Goal: Contribute content: Contribute content

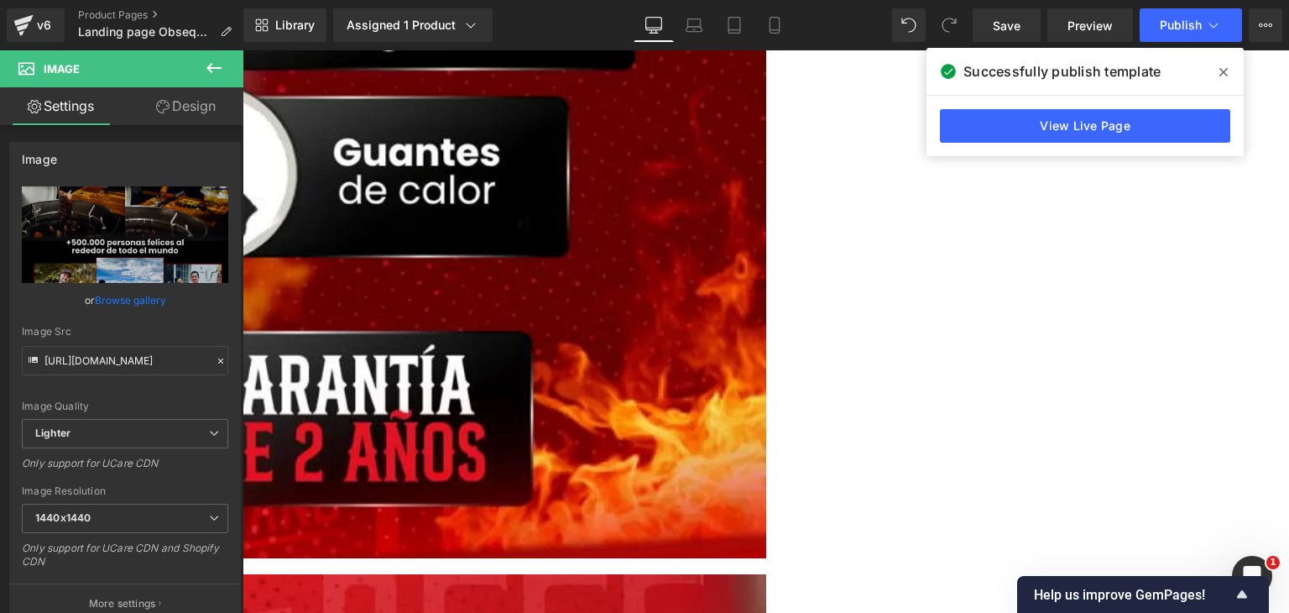
scroll to position [1259, 0]
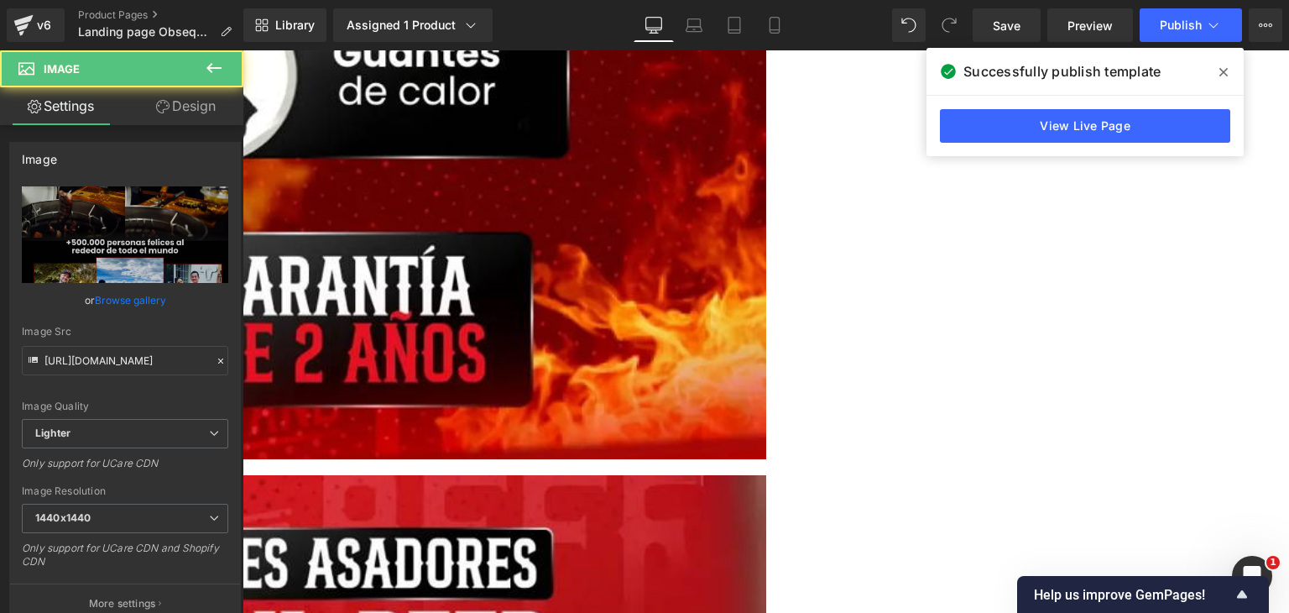
click at [243, 50] on link at bounding box center [243, 50] width 0 height 0
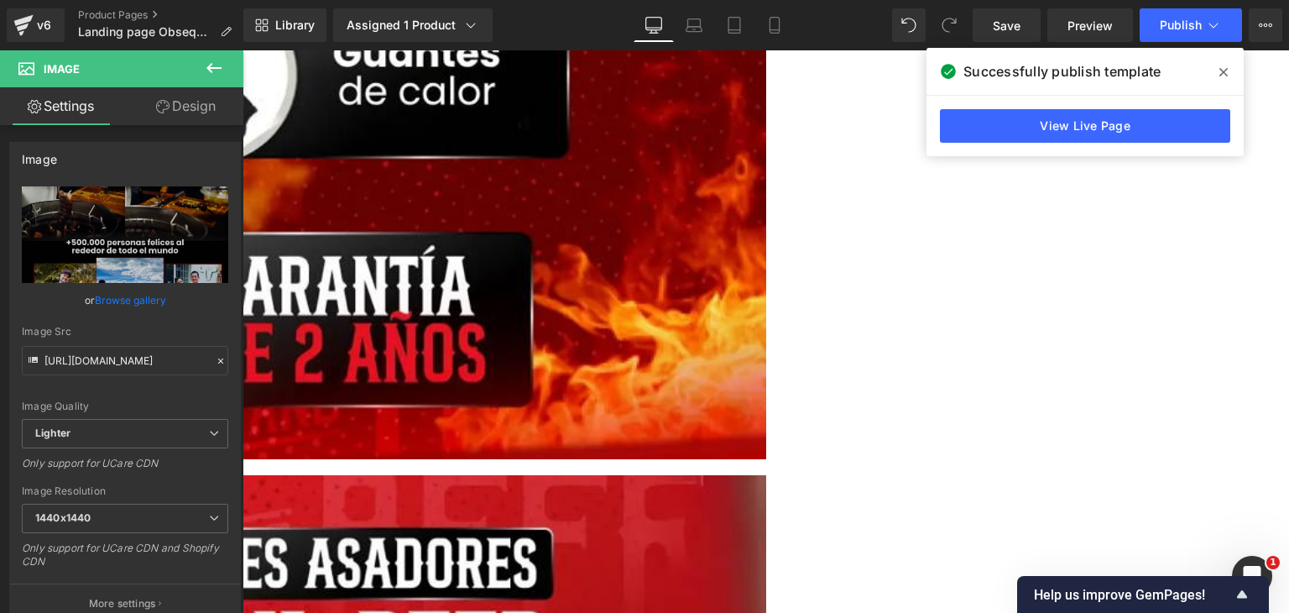
click at [243, 50] on icon at bounding box center [243, 50] width 0 height 0
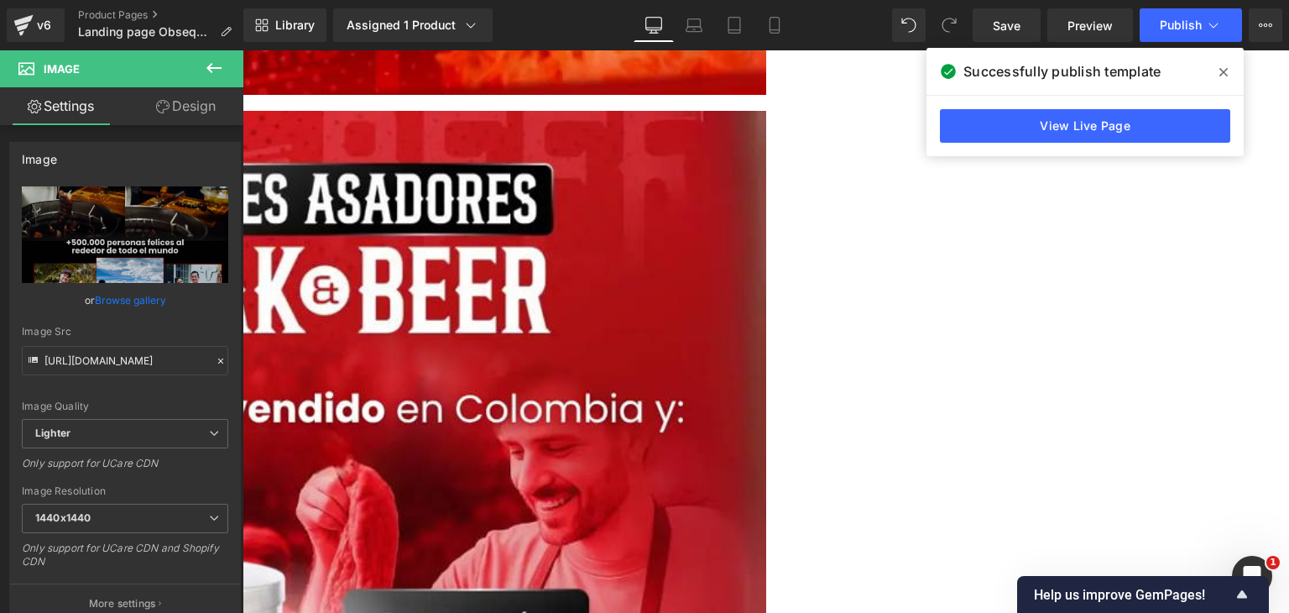
scroll to position [1625, 0]
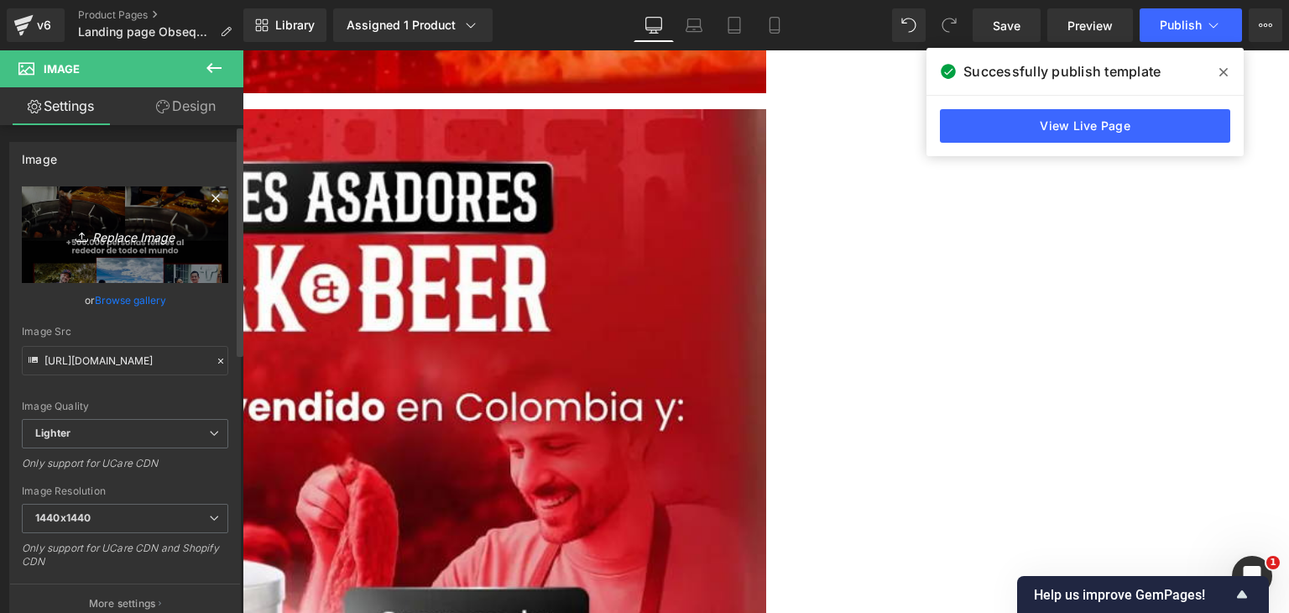
click at [123, 241] on icon "Replace Image" at bounding box center [125, 234] width 134 height 21
type input "C:\fakepath\Combo Barriles 1.webp"
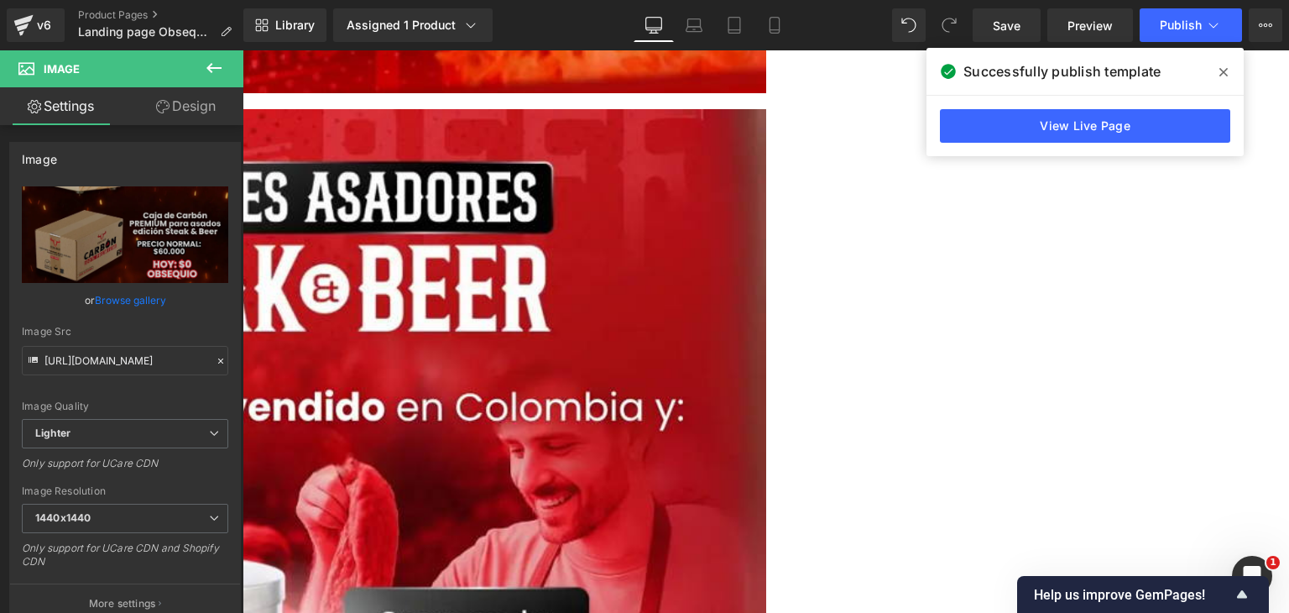
type input "[URL][DOMAIN_NAME]"
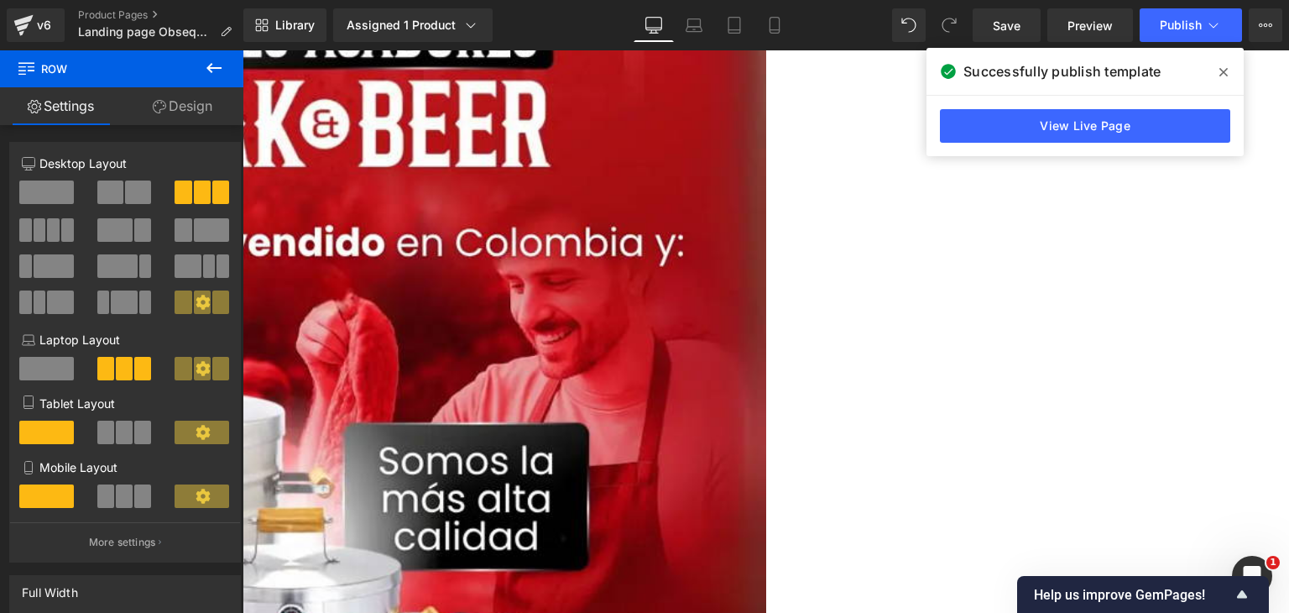
scroll to position [1793, 0]
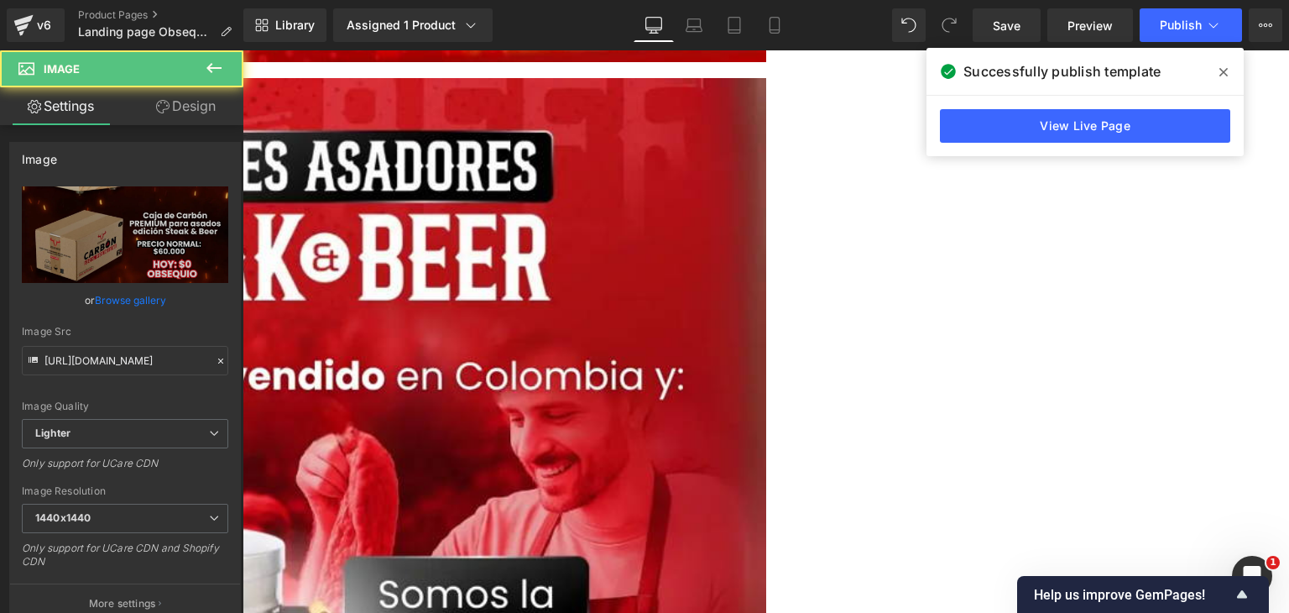
scroll to position [1625, 0]
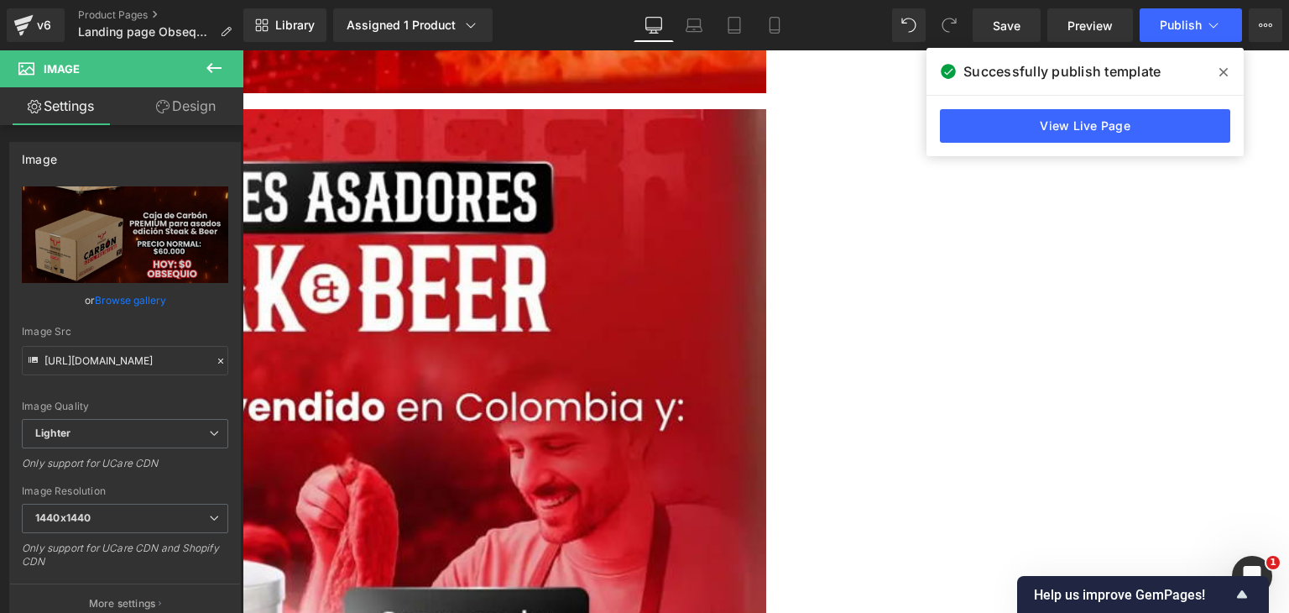
click at [243, 50] on icon at bounding box center [243, 50] width 0 height 0
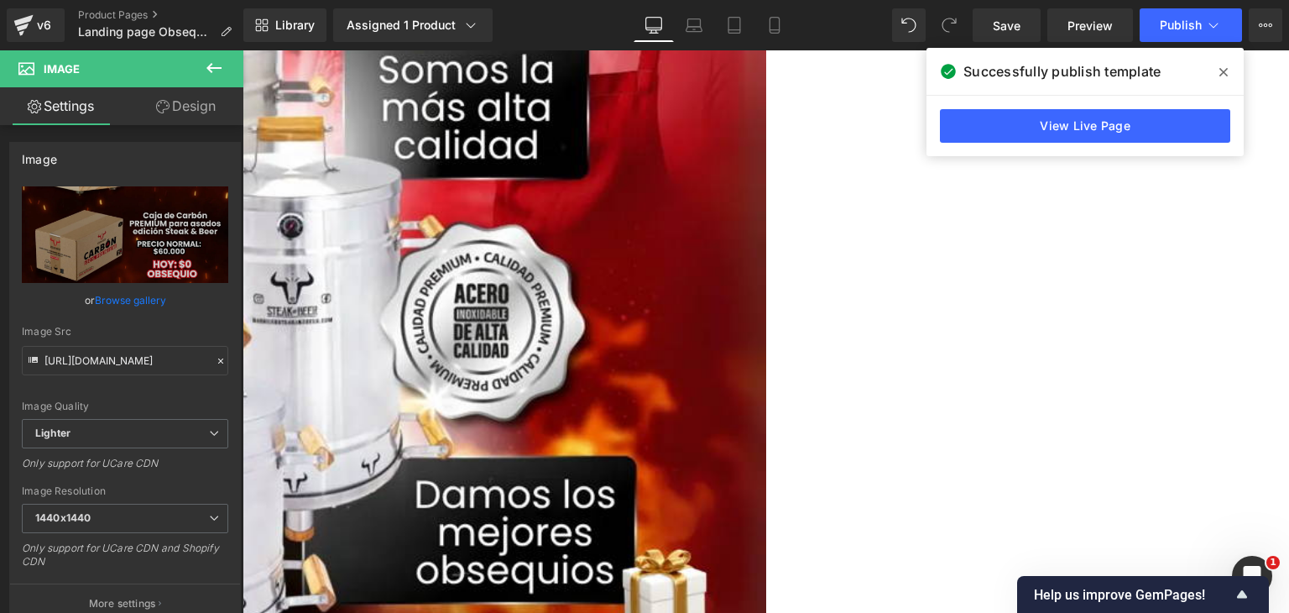
scroll to position [2181, 0]
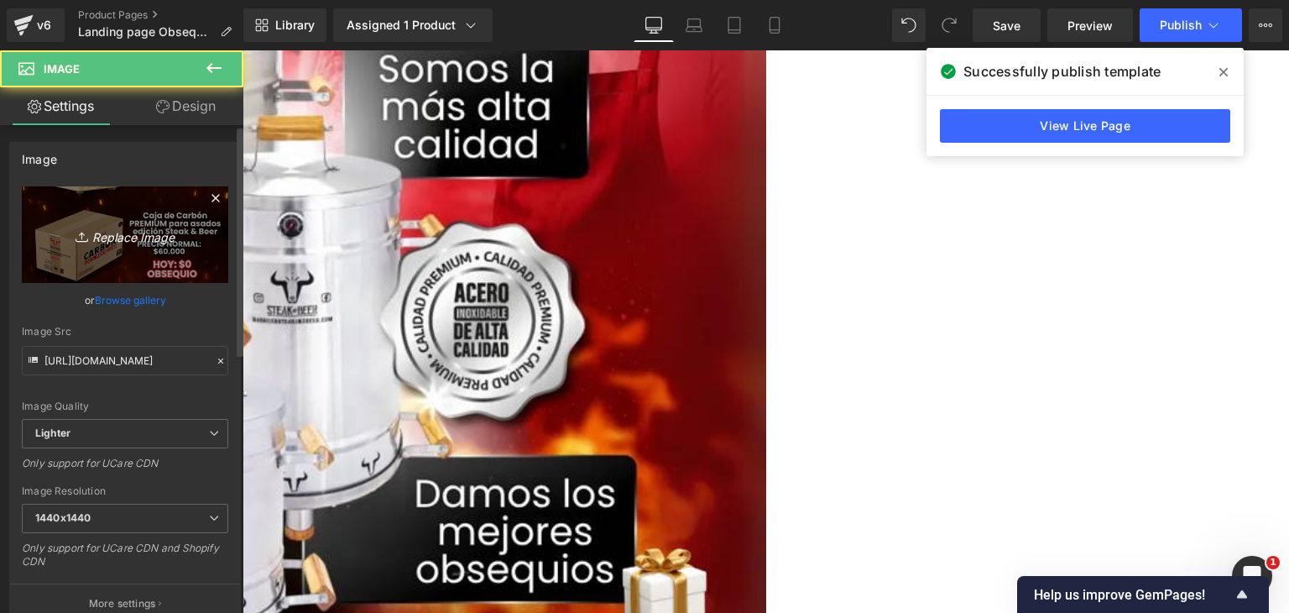
click at [151, 227] on icon "Replace Image" at bounding box center [125, 234] width 134 height 21
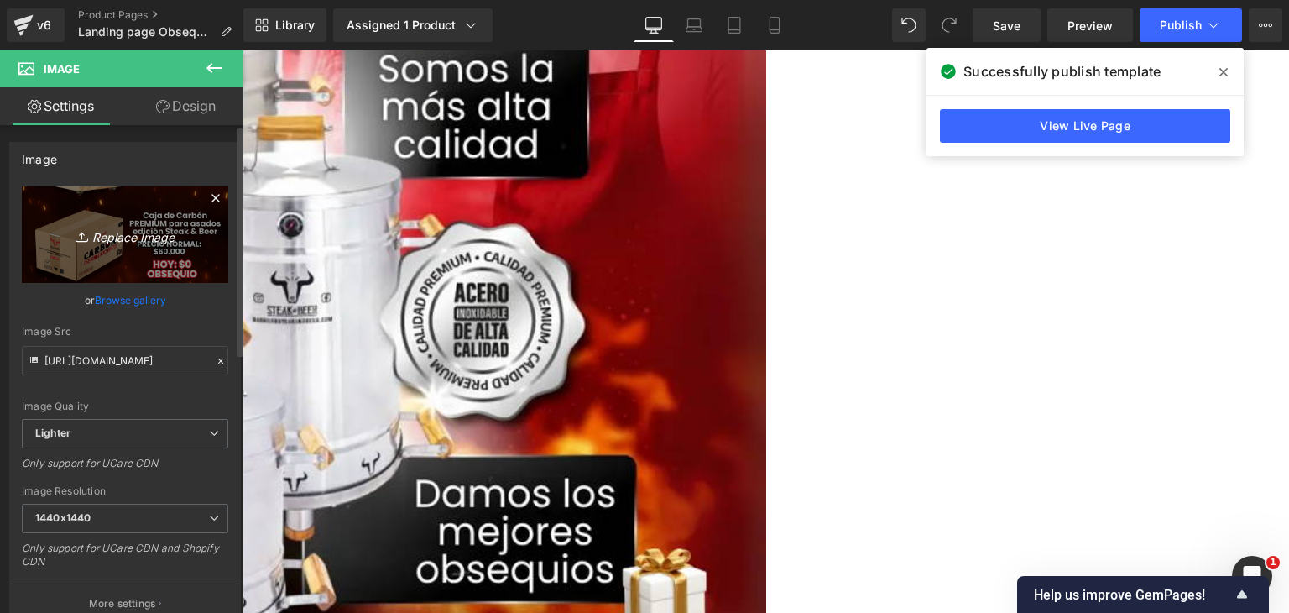
type input "C:\fakepath\Combo Barriles.webp"
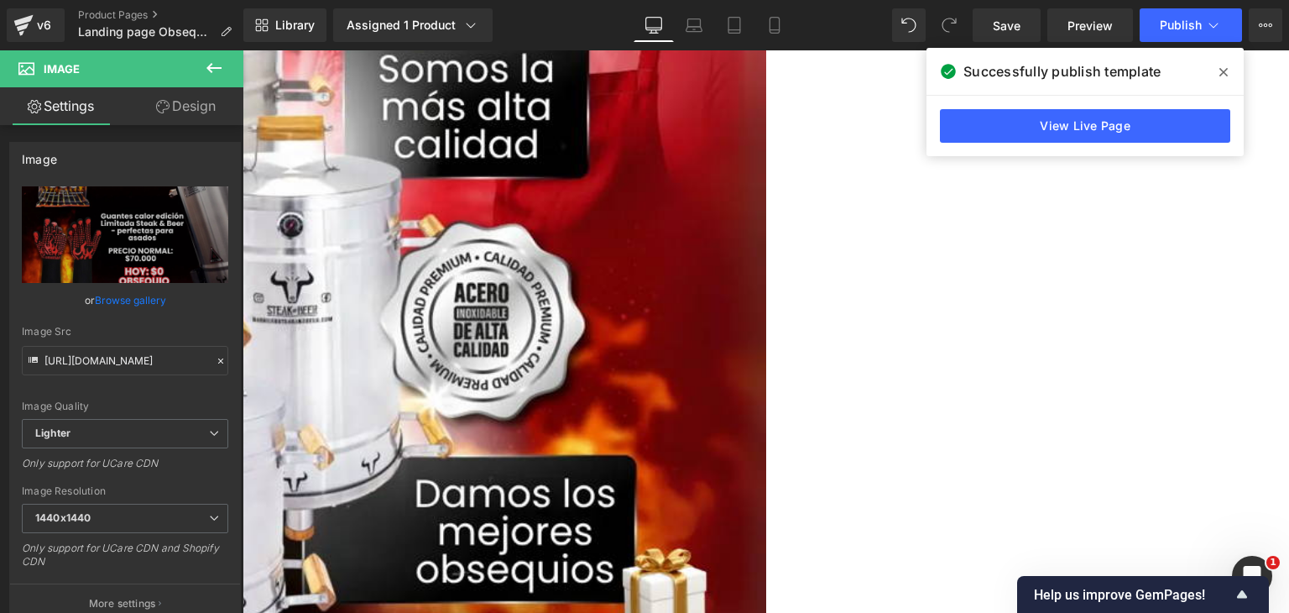
type input "[URL][DOMAIN_NAME]"
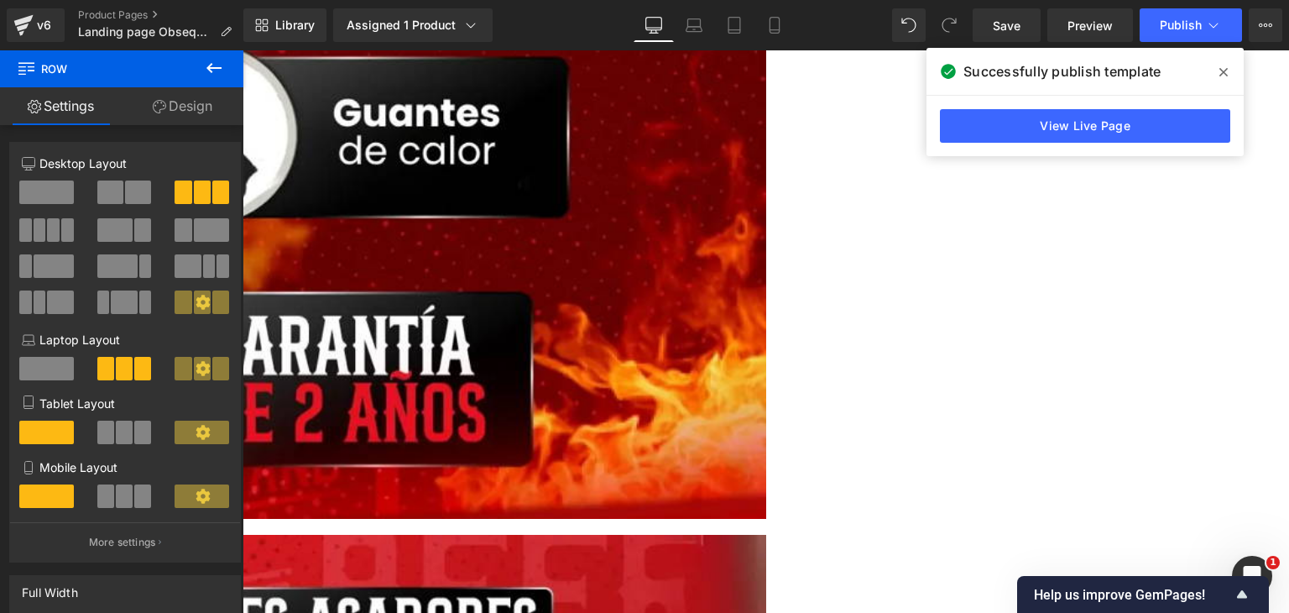
scroll to position [839, 0]
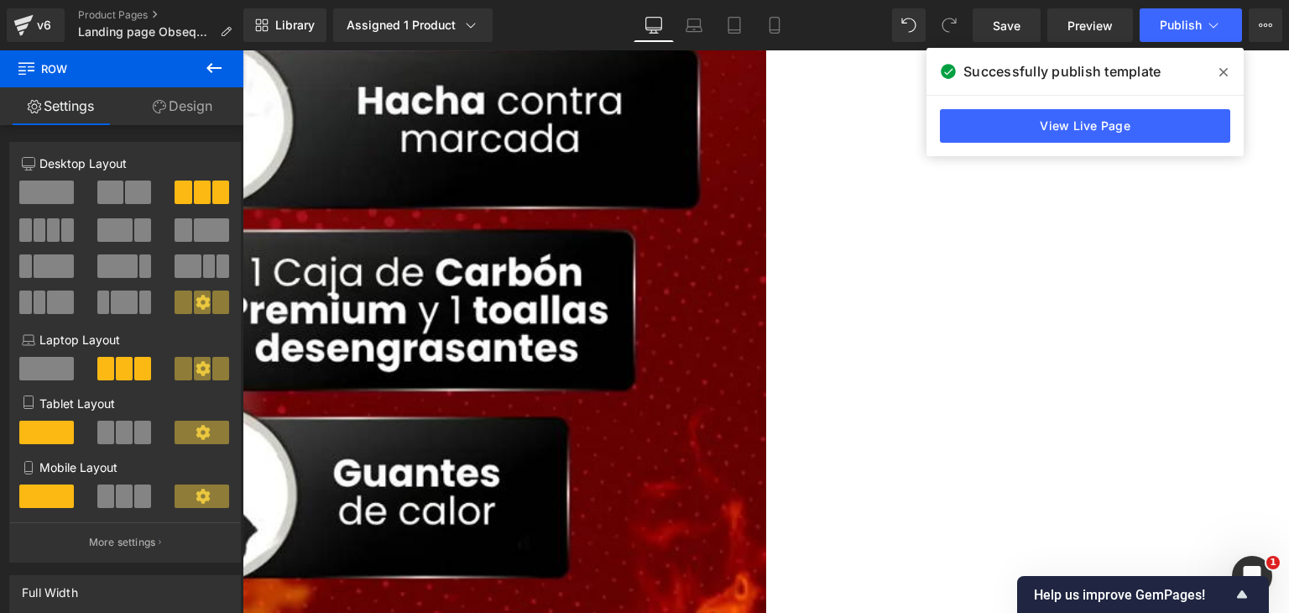
click at [1214, 78] on span at bounding box center [1223, 72] width 27 height 27
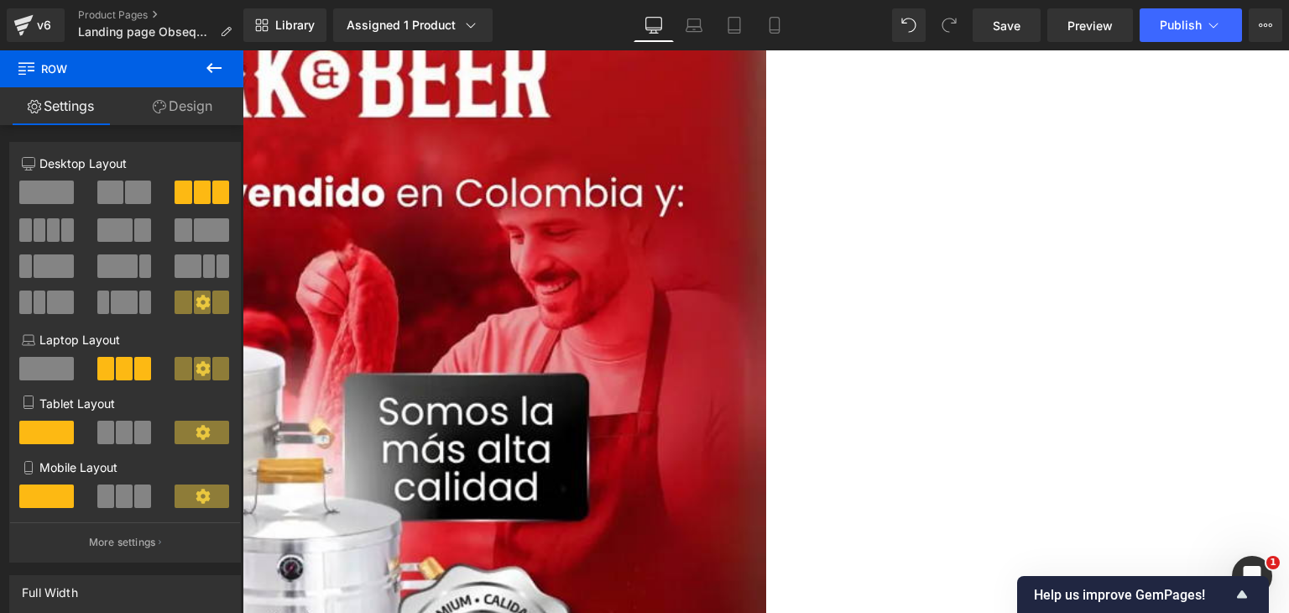
scroll to position [1846, 0]
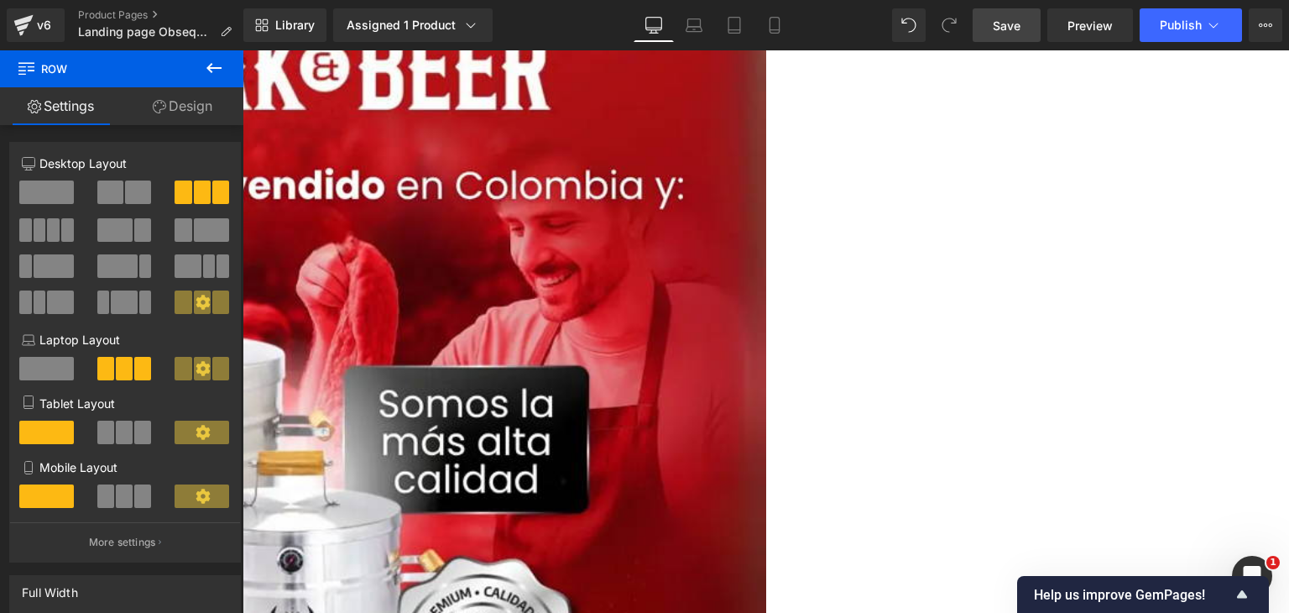
click at [999, 24] on span "Save" at bounding box center [1007, 26] width 28 height 18
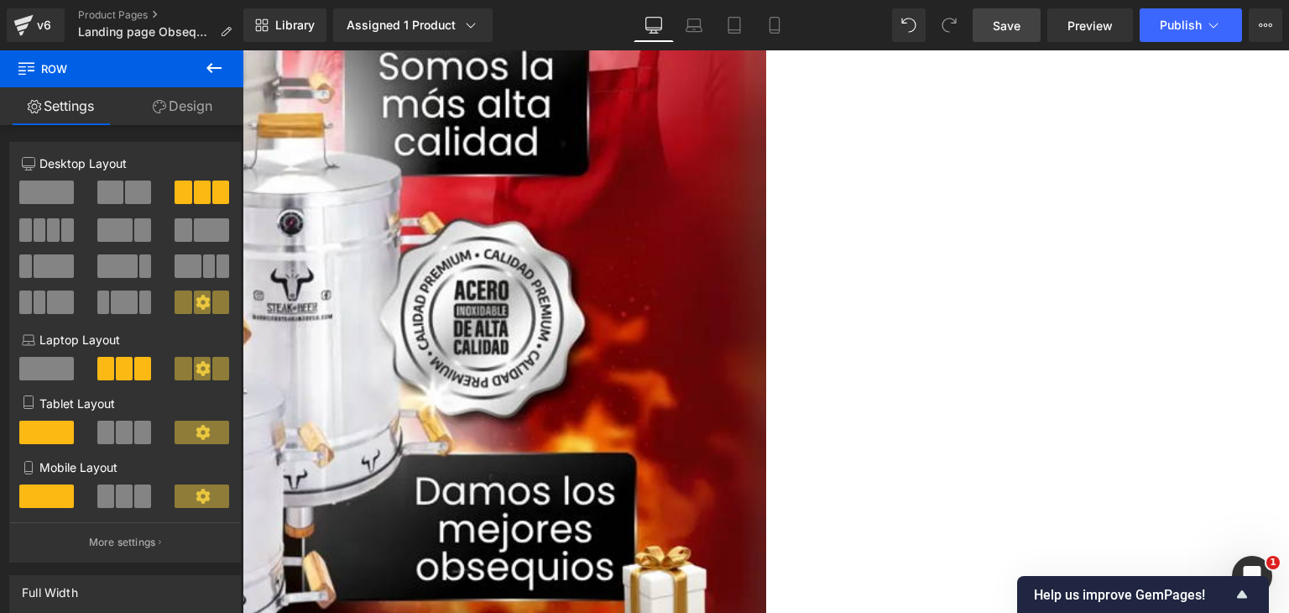
scroll to position [2182, 0]
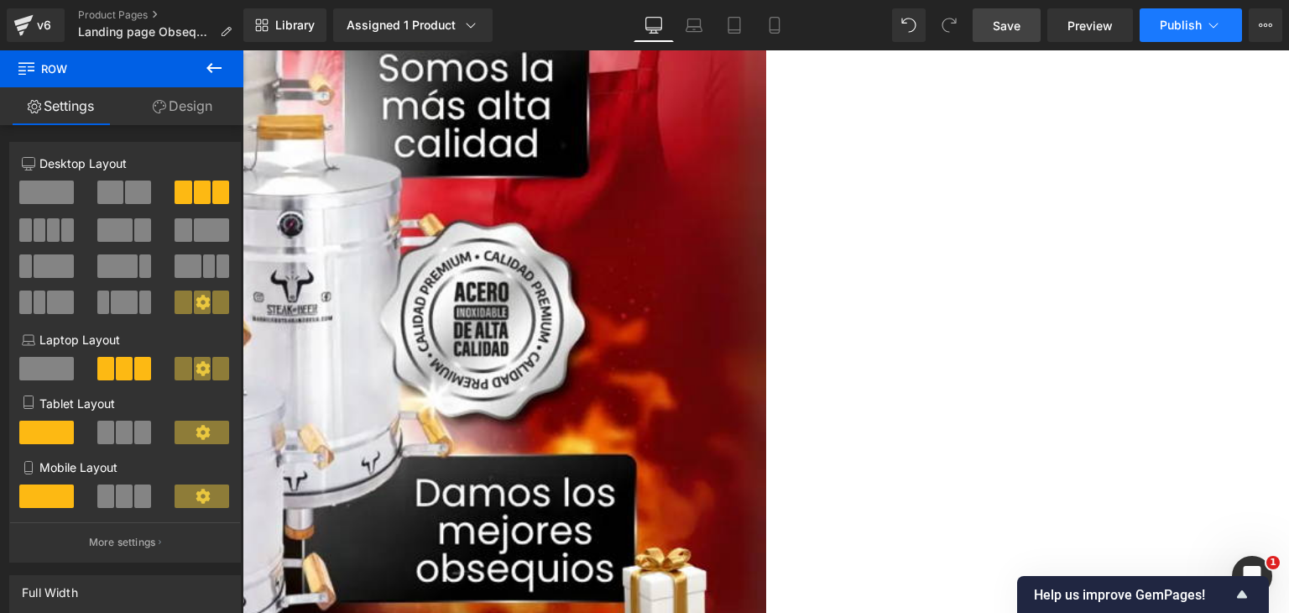
click at [1183, 26] on span "Publish" at bounding box center [1181, 24] width 42 height 13
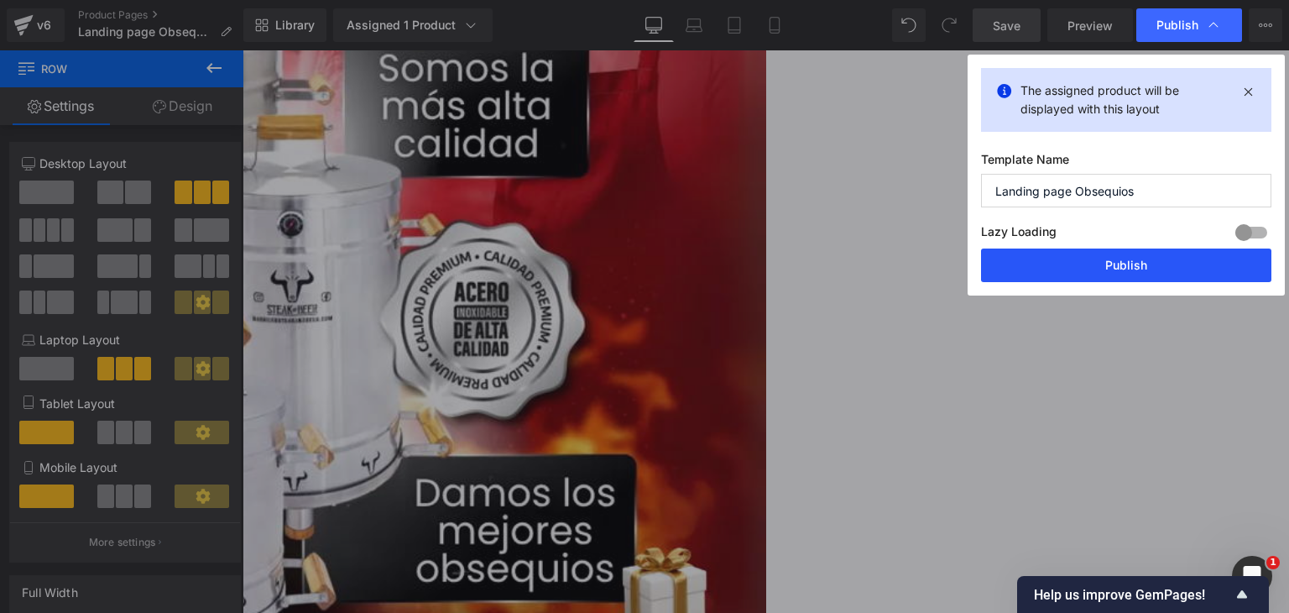
click at [1095, 272] on button "Publish" at bounding box center [1126, 265] width 290 height 34
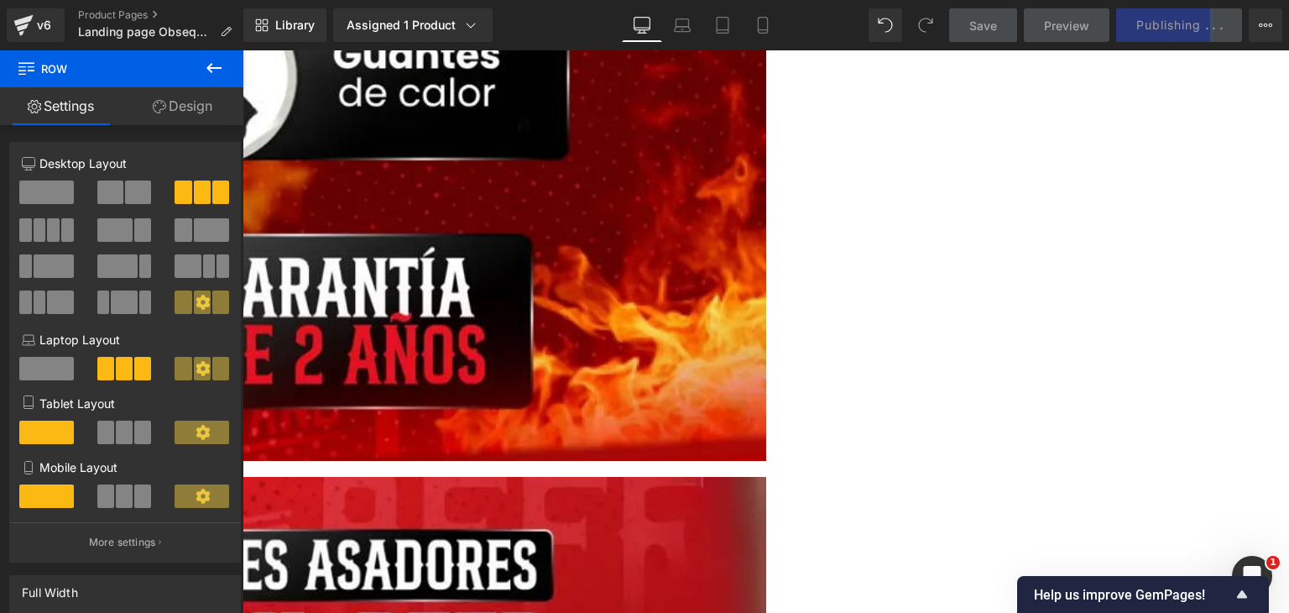
scroll to position [1259, 0]
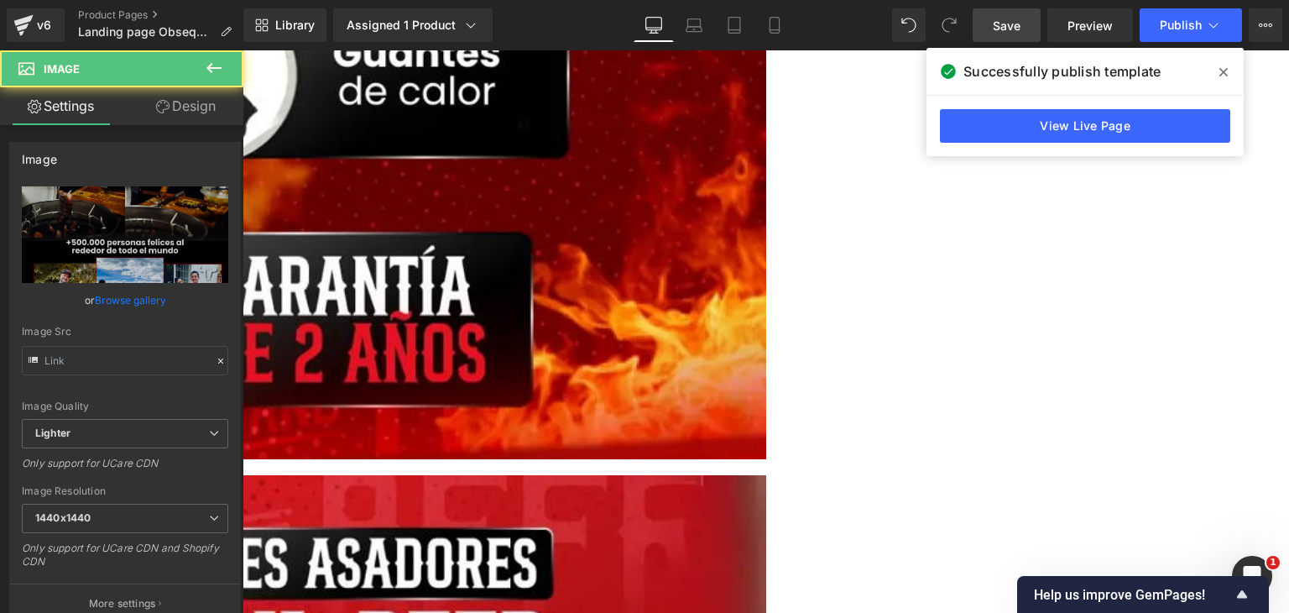
type input "[URL][DOMAIN_NAME]"
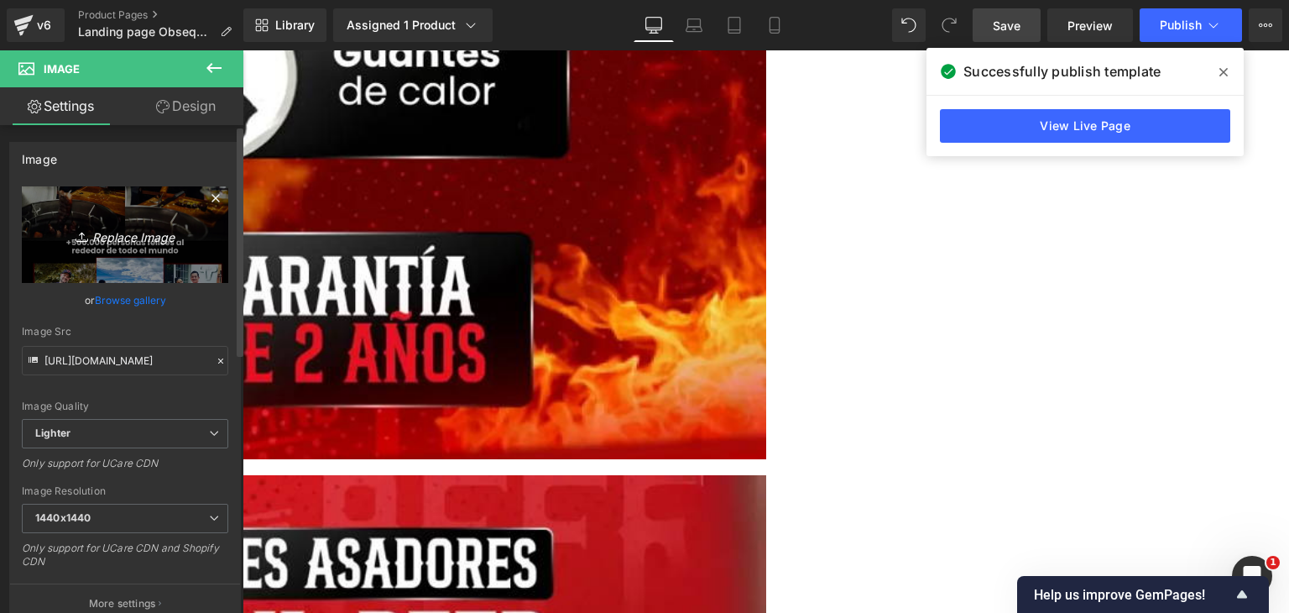
click at [122, 255] on link "Replace Image" at bounding box center [125, 234] width 206 height 97
type input "C:\fakepath\Testimonios asadores.webp"
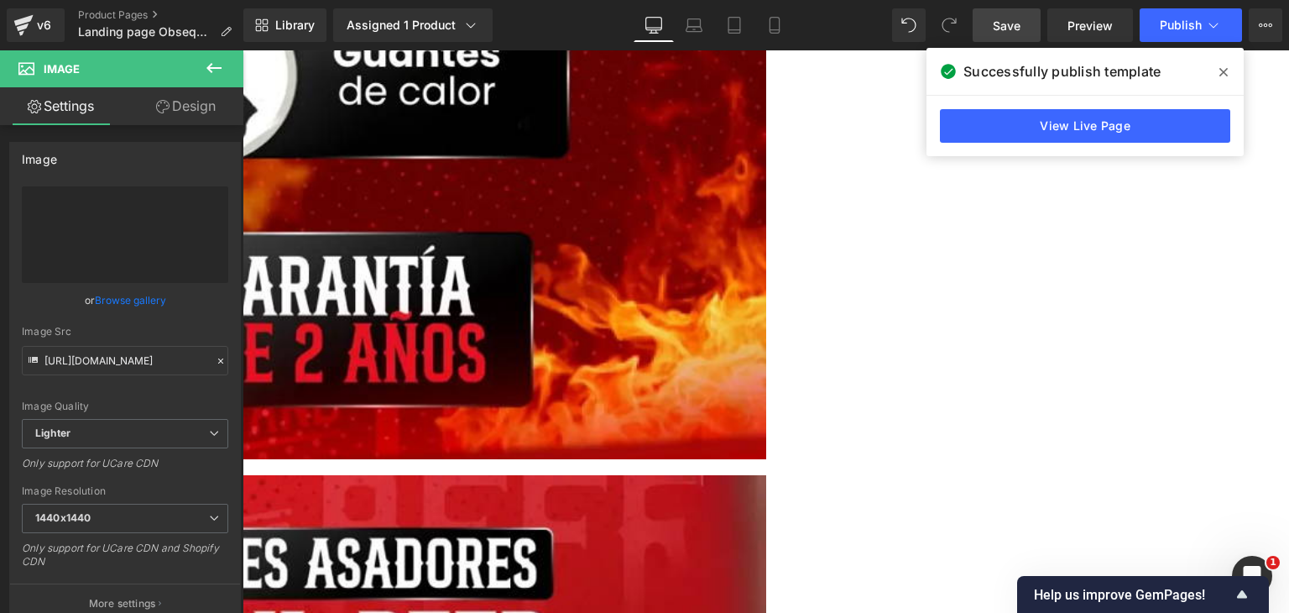
type input "[URL][DOMAIN_NAME]"
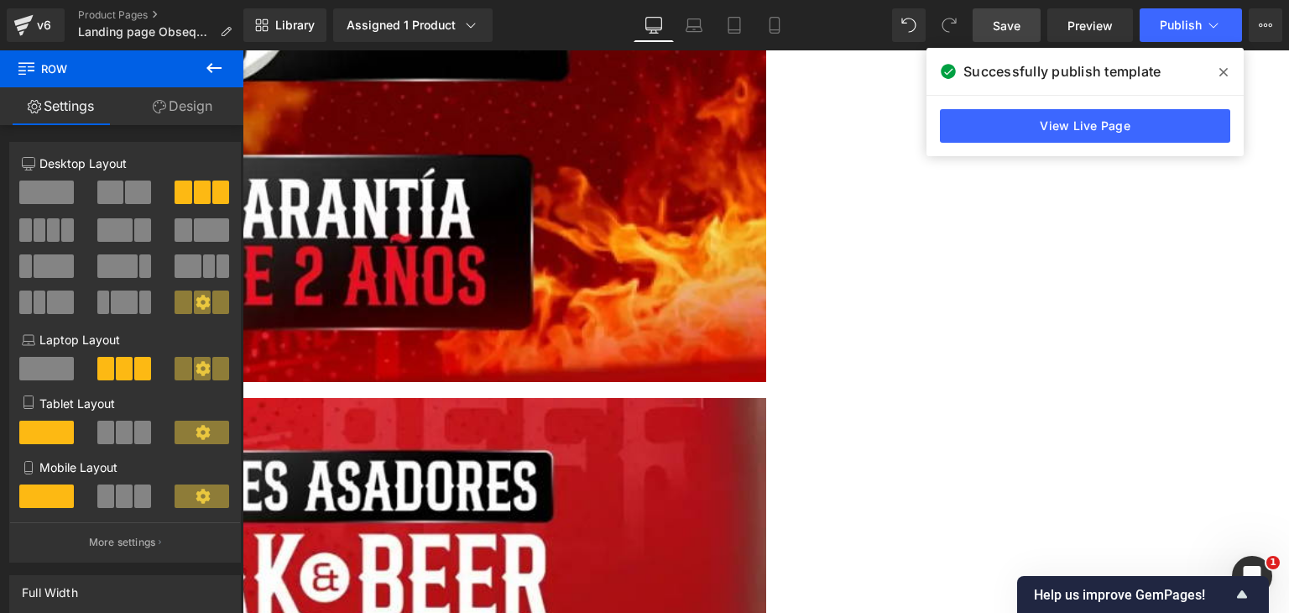
scroll to position [1343, 0]
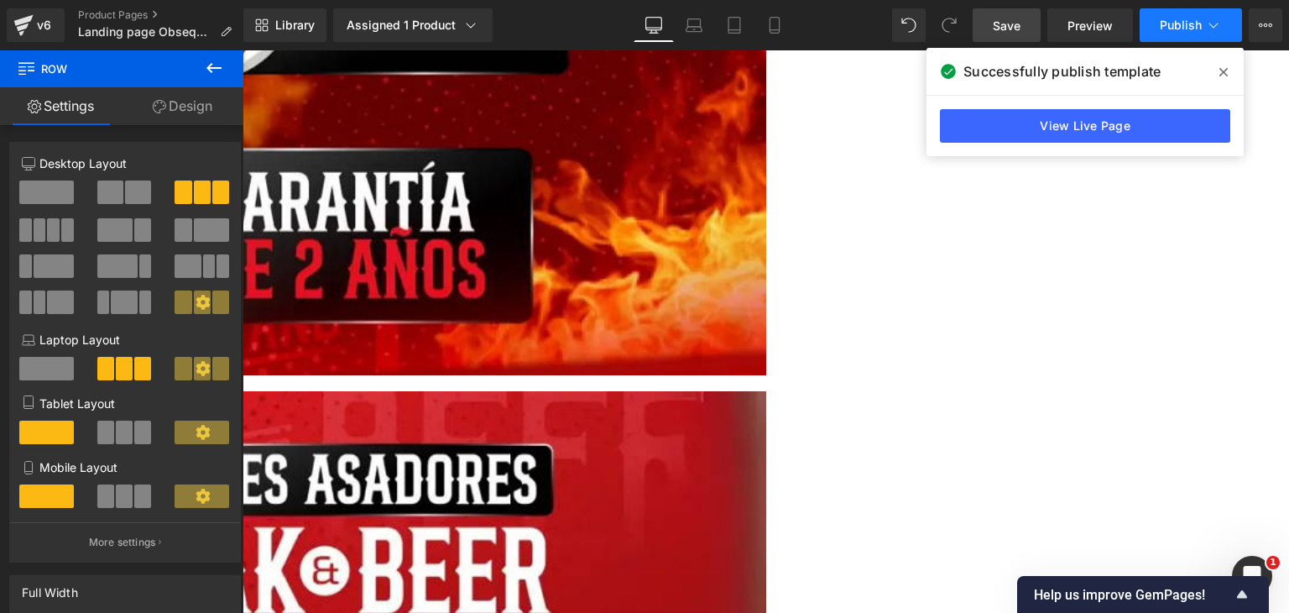
click at [1188, 34] on button "Publish" at bounding box center [1191, 25] width 102 height 34
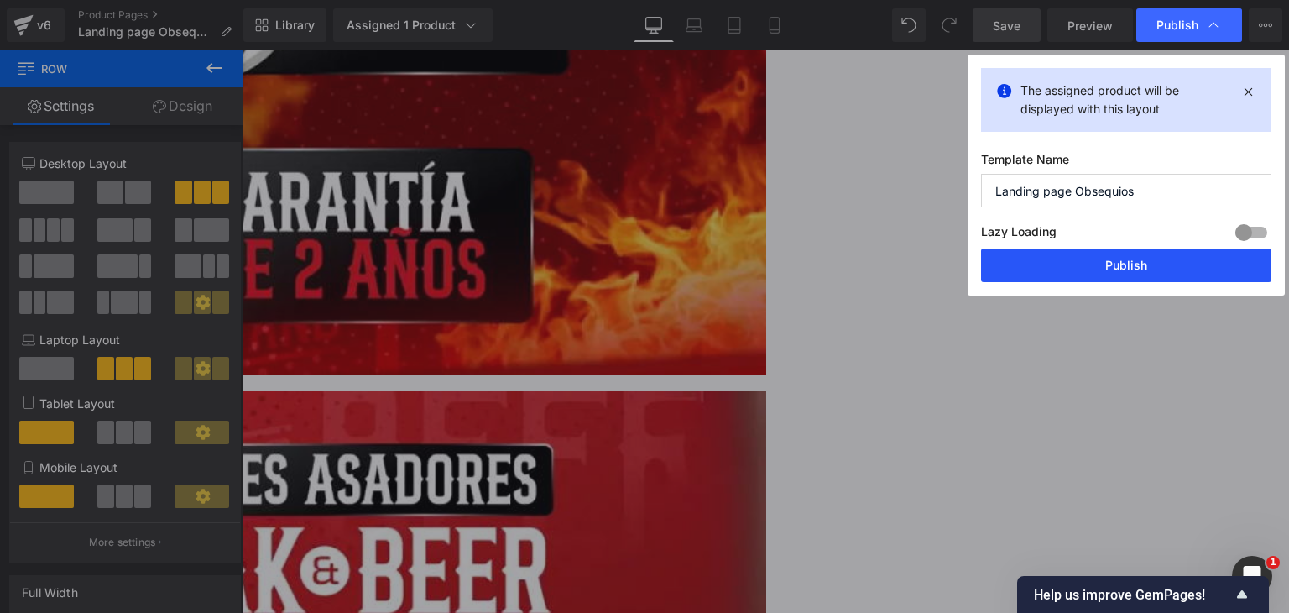
click at [1051, 259] on button "Publish" at bounding box center [1126, 265] width 290 height 34
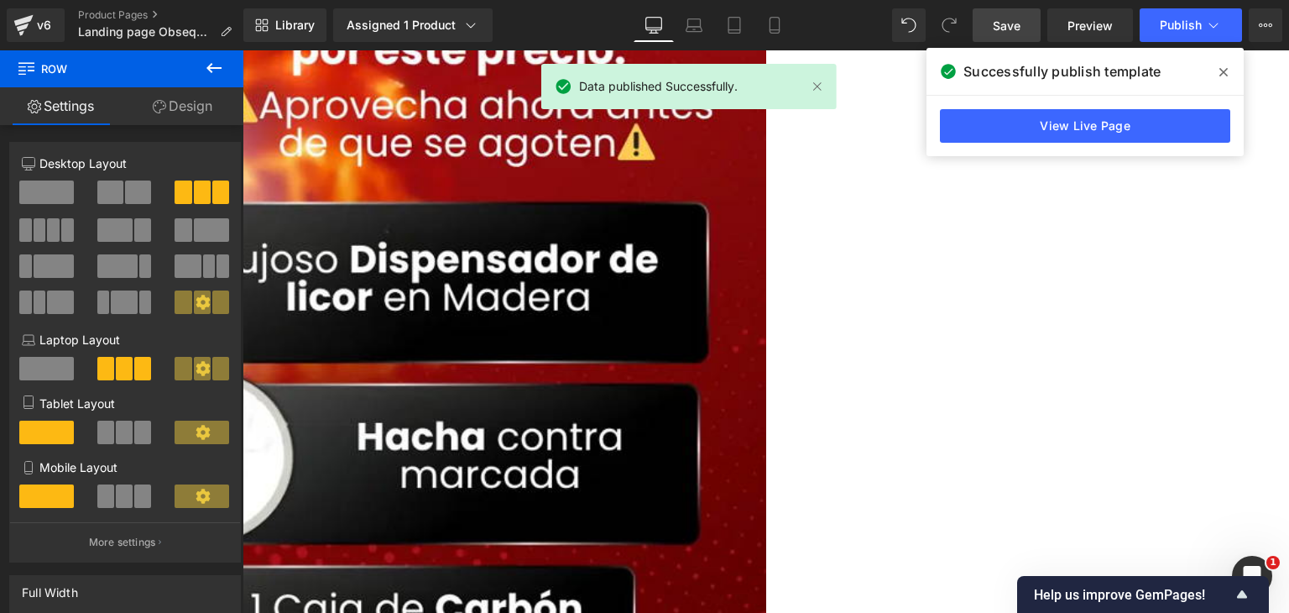
scroll to position [0, 0]
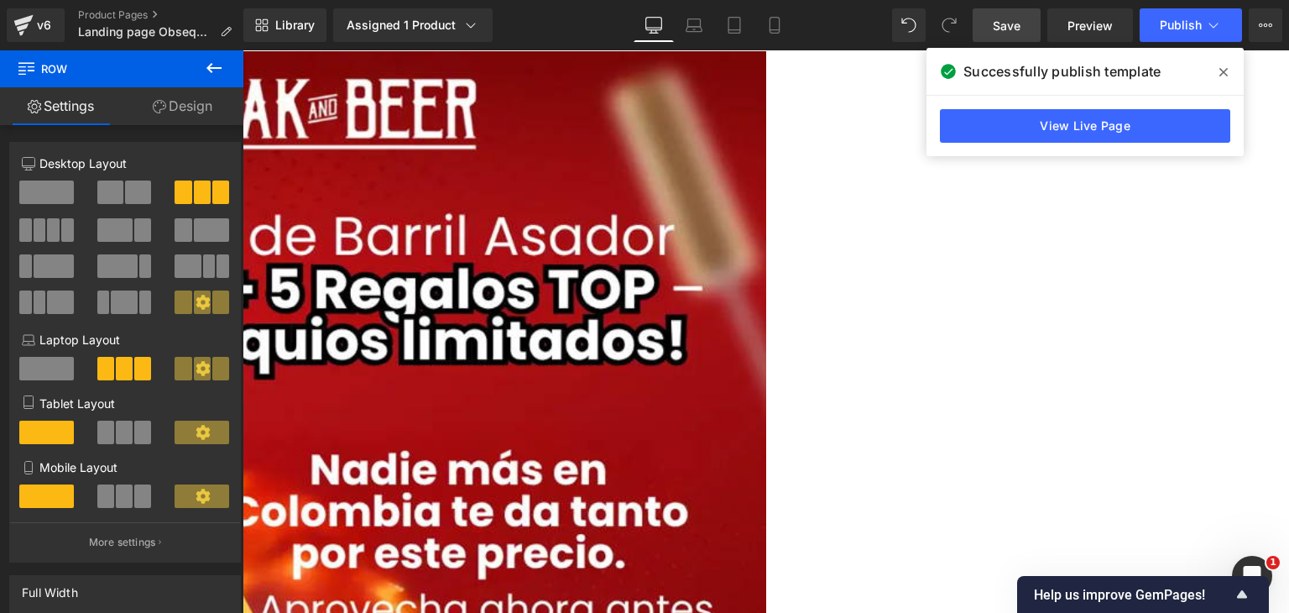
drag, startPoint x: 1228, startPoint y: 75, endPoint x: 979, endPoint y: 24, distance: 253.5
click at [1228, 75] on span at bounding box center [1223, 72] width 27 height 27
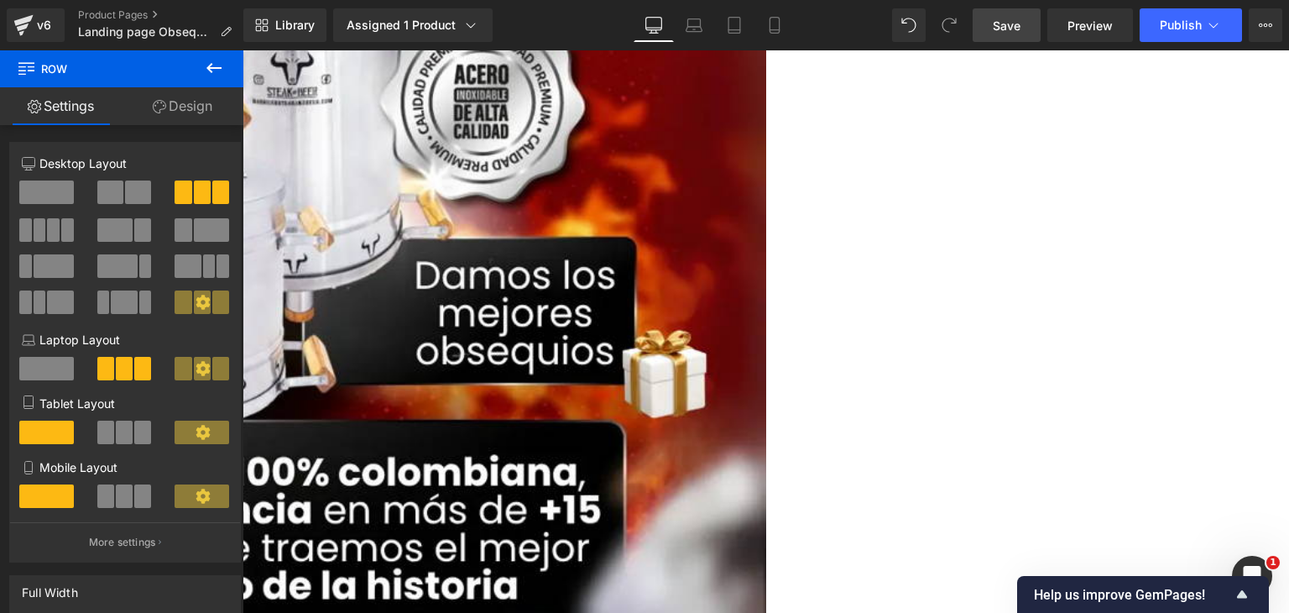
scroll to position [2770, 0]
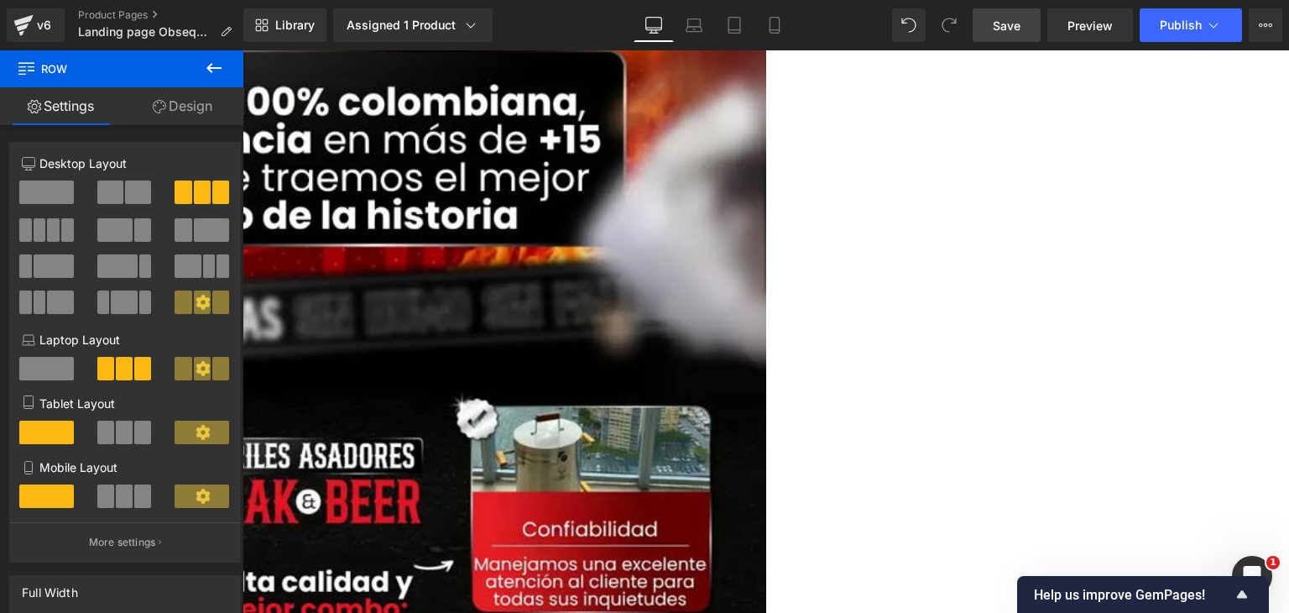
click at [243, 50] on icon at bounding box center [243, 50] width 0 height 0
click at [243, 50] on link at bounding box center [243, 50] width 0 height 0
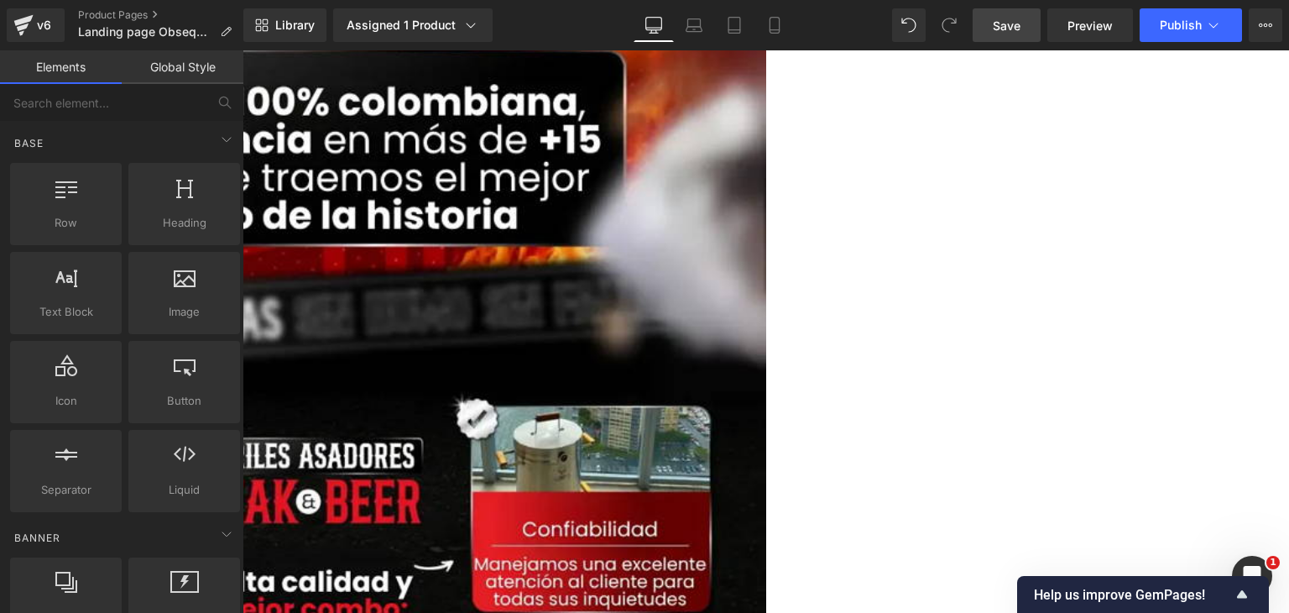
click at [243, 50] on icon at bounding box center [243, 50] width 0 height 0
click at [243, 50] on link at bounding box center [243, 50] width 0 height 0
drag, startPoint x: 739, startPoint y: 106, endPoint x: 363, endPoint y: 92, distance: 376.2
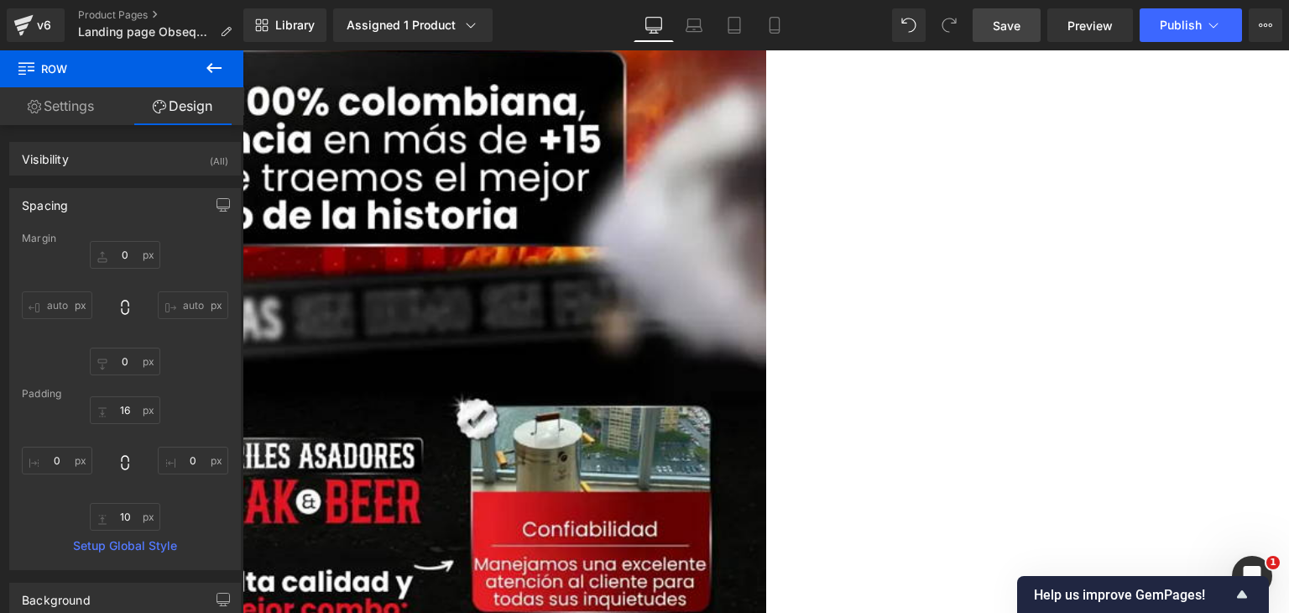
click at [243, 50] on icon at bounding box center [243, 50] width 0 height 0
click at [243, 50] on link at bounding box center [243, 50] width 0 height 0
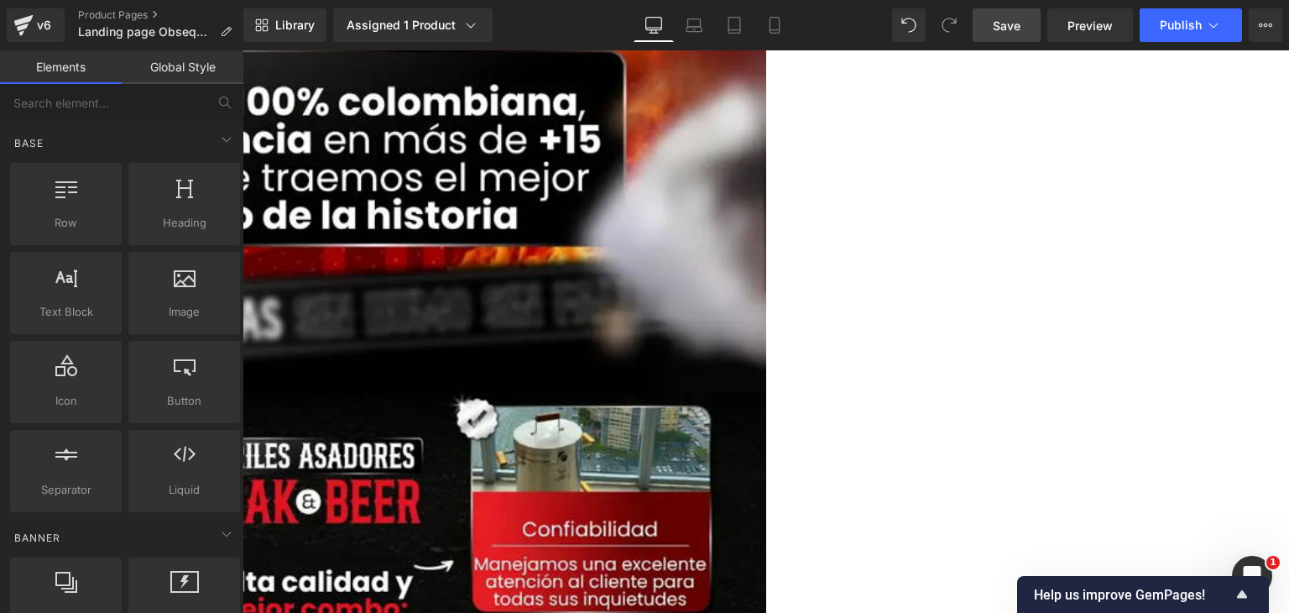
click at [243, 50] on icon at bounding box center [243, 50] width 0 height 0
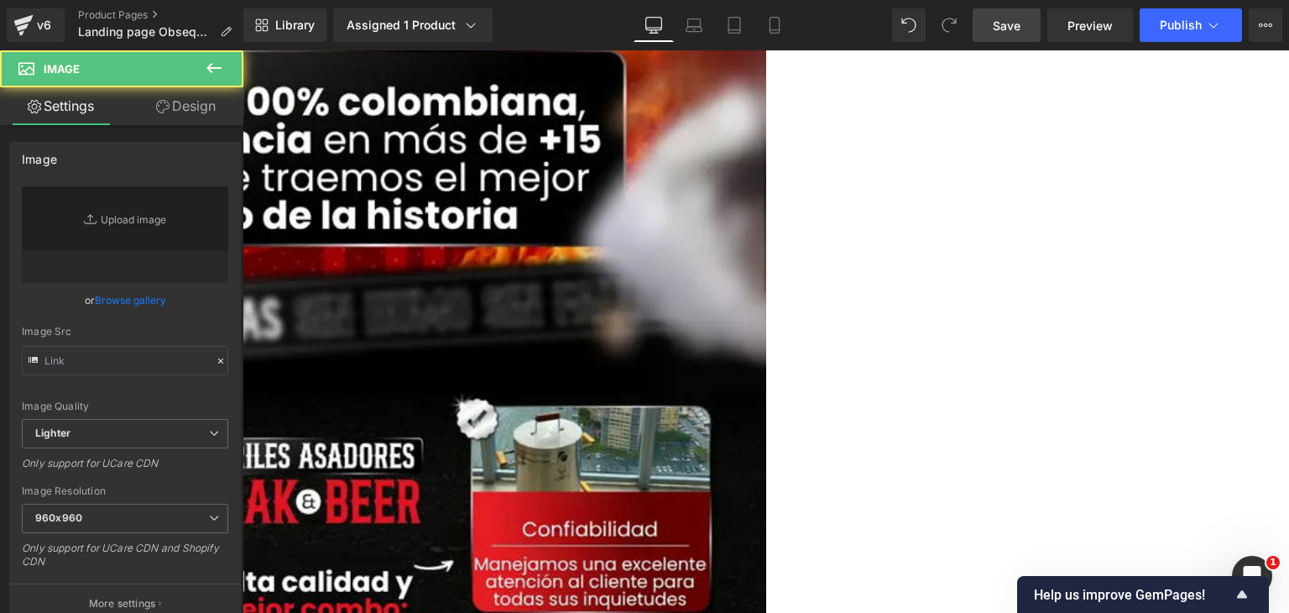
type input "[URL][DOMAIN_NAME]"
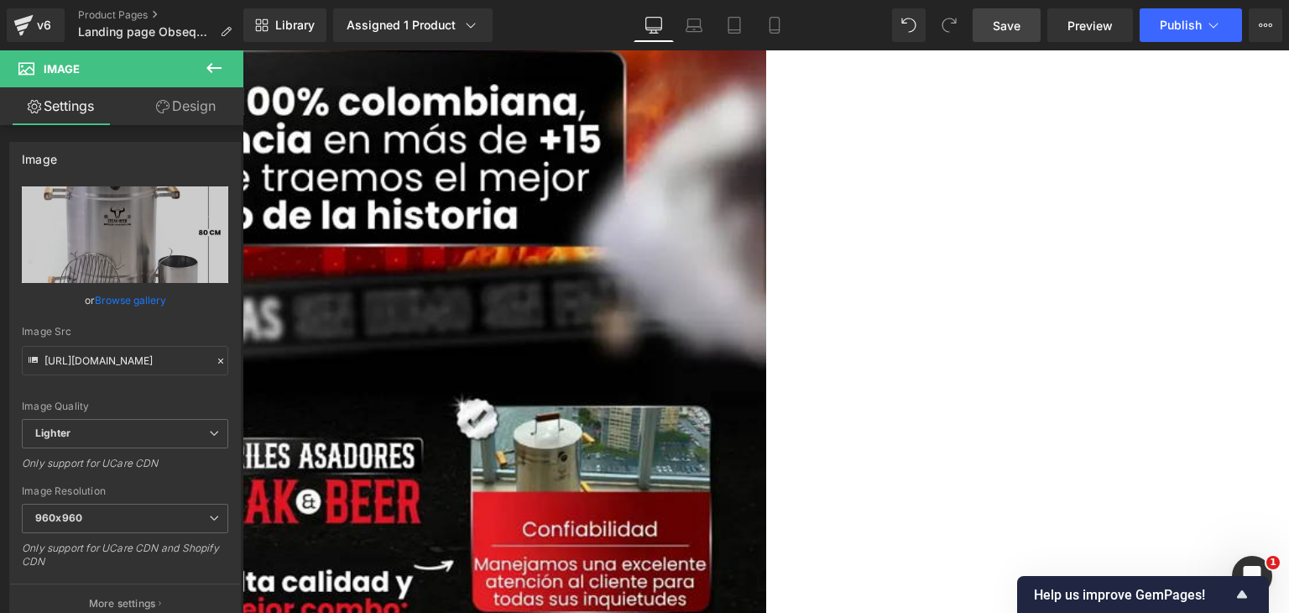
click at [243, 50] on link at bounding box center [243, 50] width 0 height 0
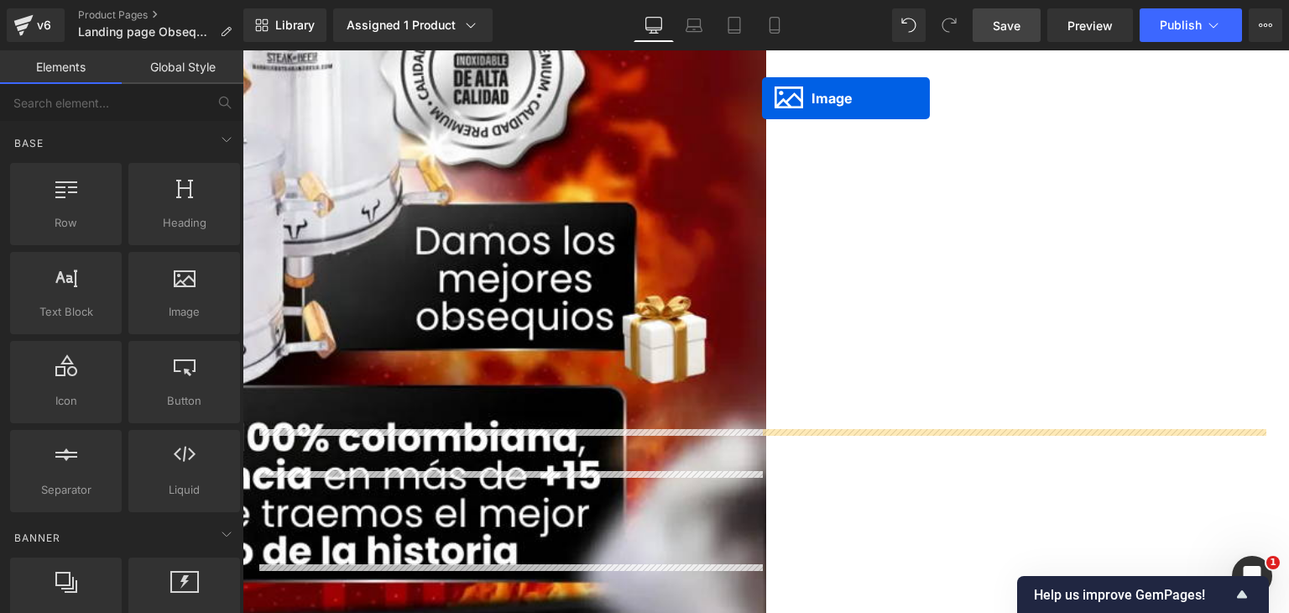
scroll to position [2384, 0]
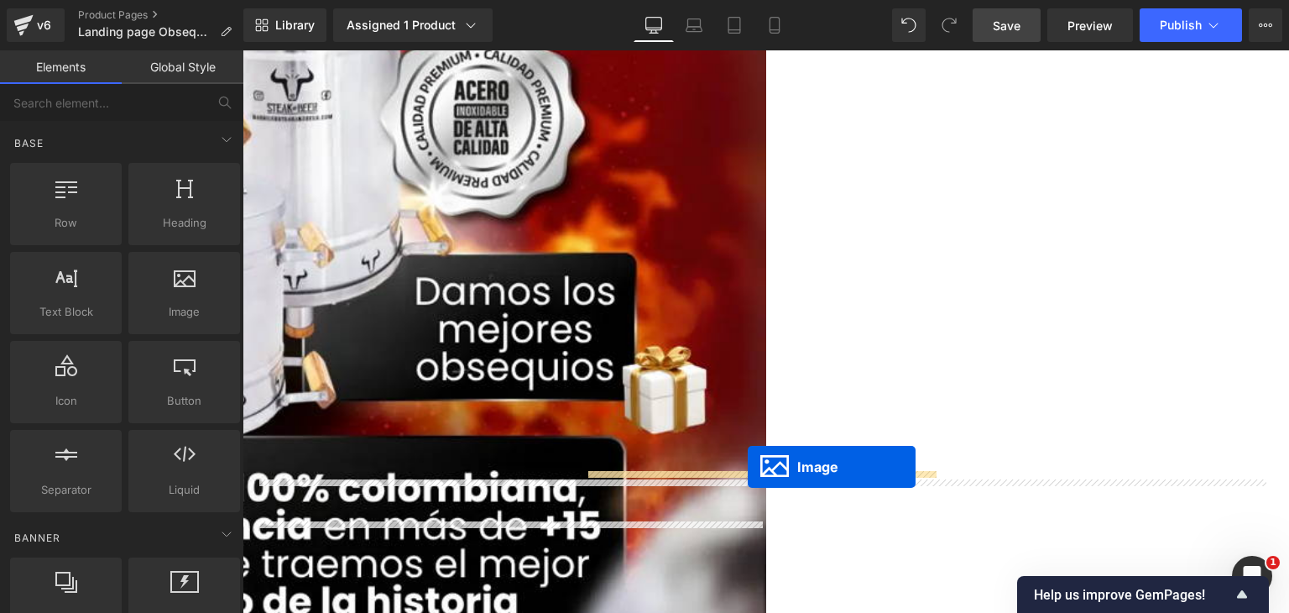
drag, startPoint x: 987, startPoint y: 342, endPoint x: 746, endPoint y: 467, distance: 271.0
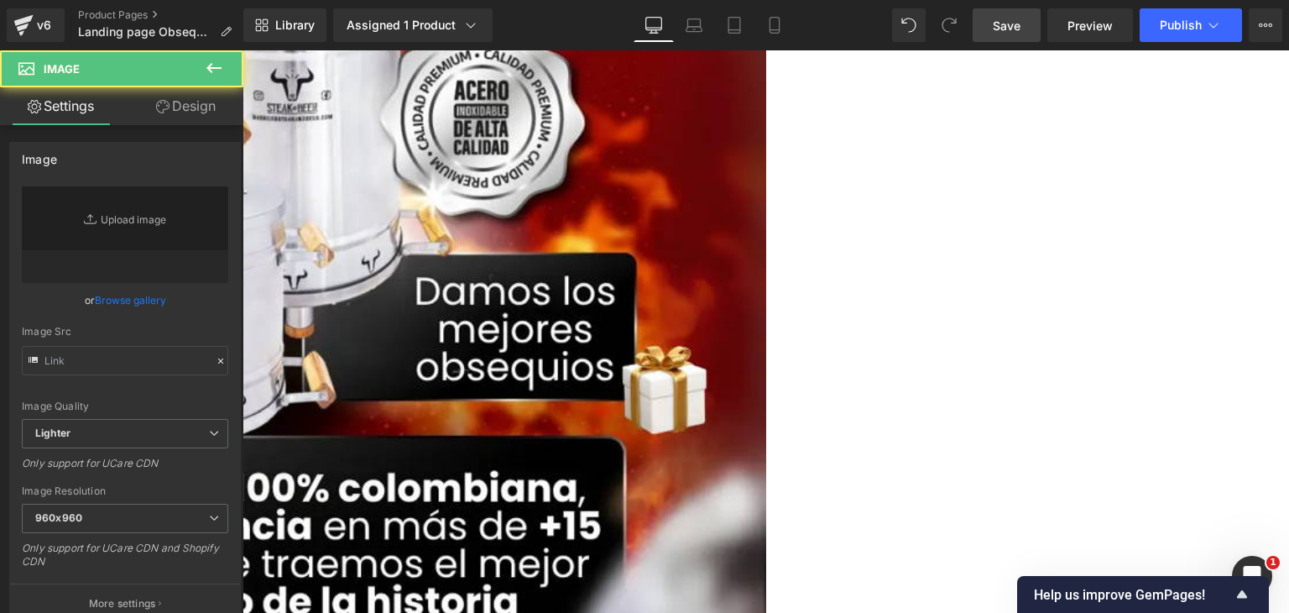
type input "[URL][DOMAIN_NAME]"
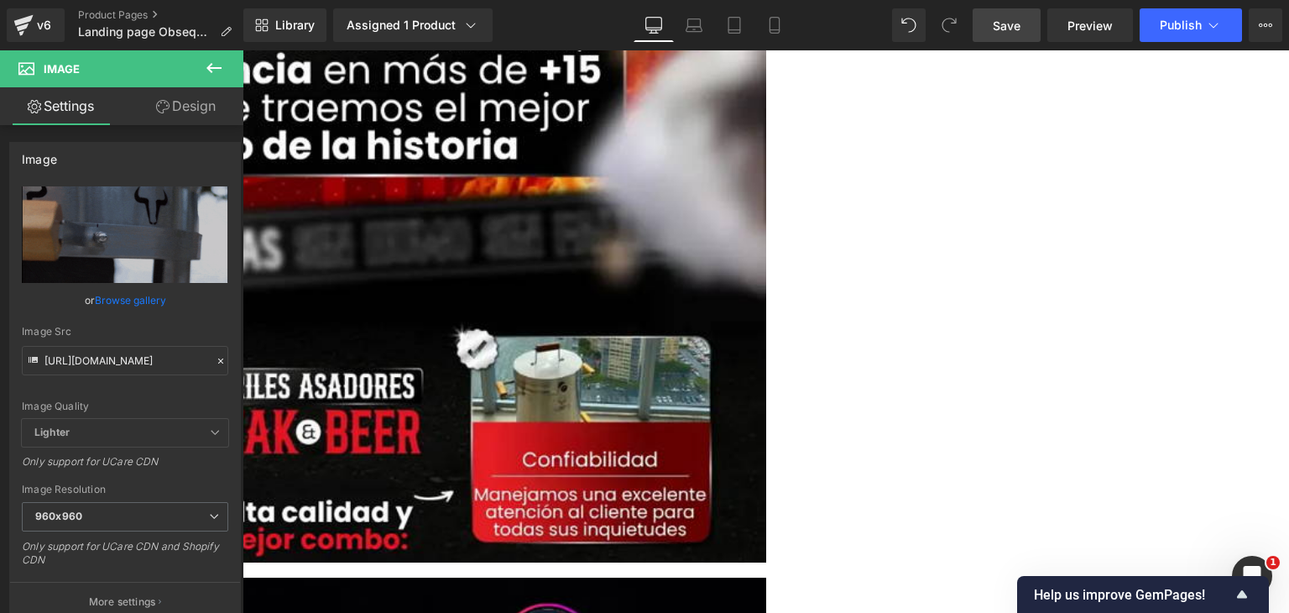
scroll to position [3055, 0]
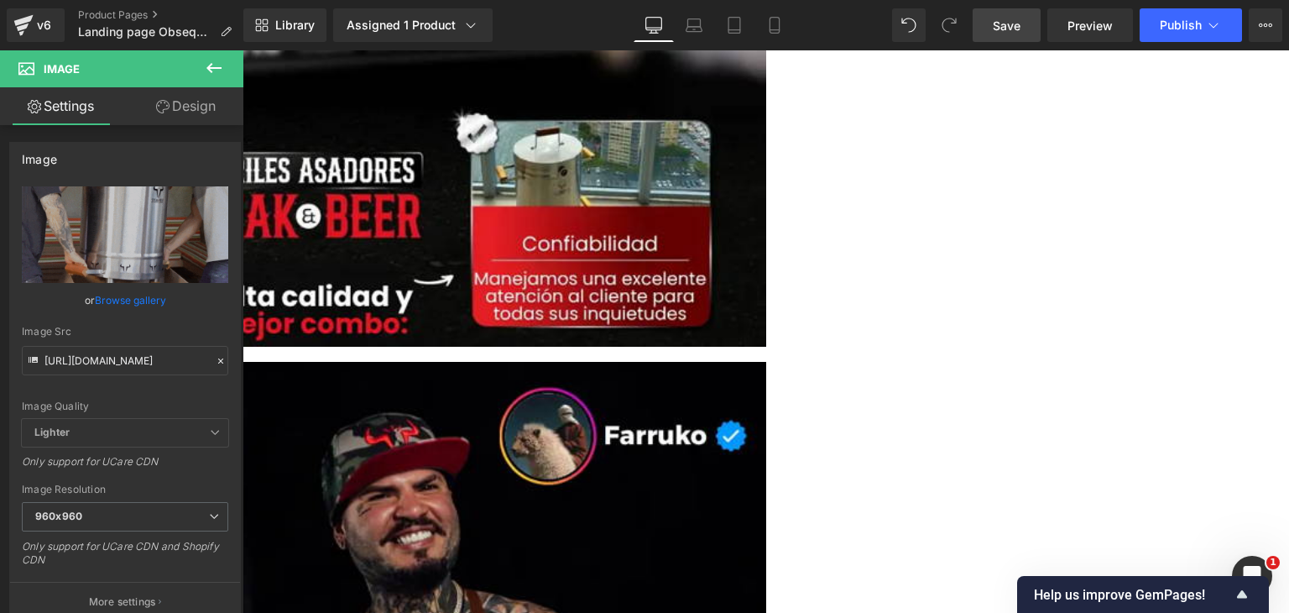
click at [243, 50] on link at bounding box center [243, 50] width 0 height 0
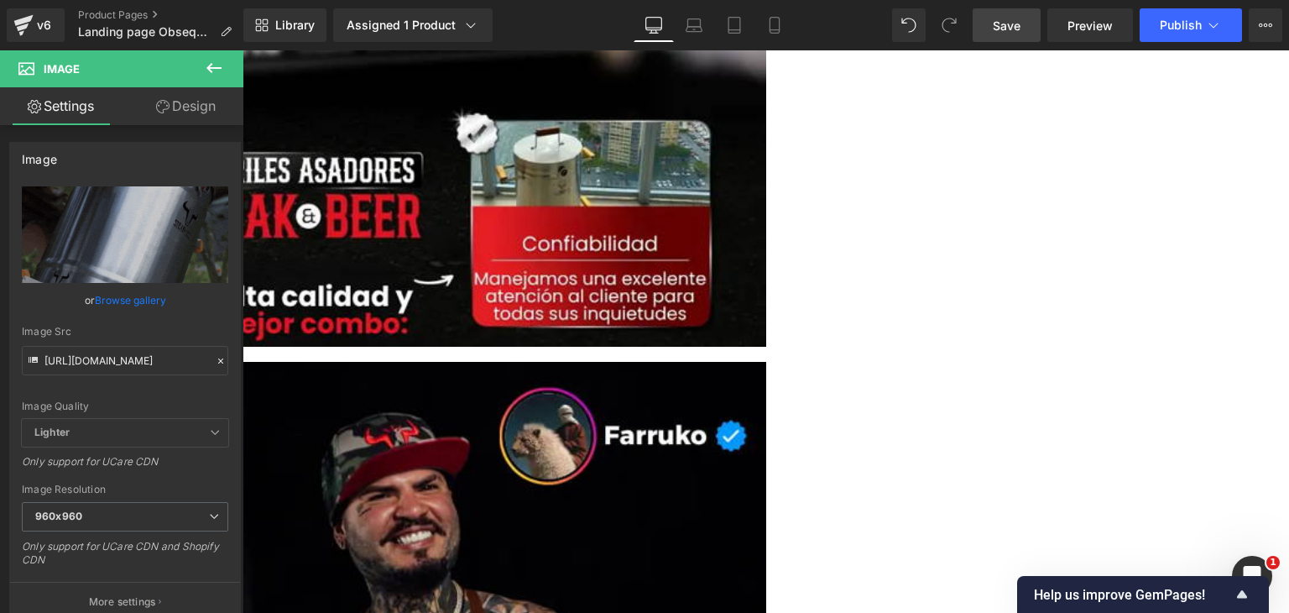
click at [243, 50] on icon at bounding box center [243, 50] width 0 height 0
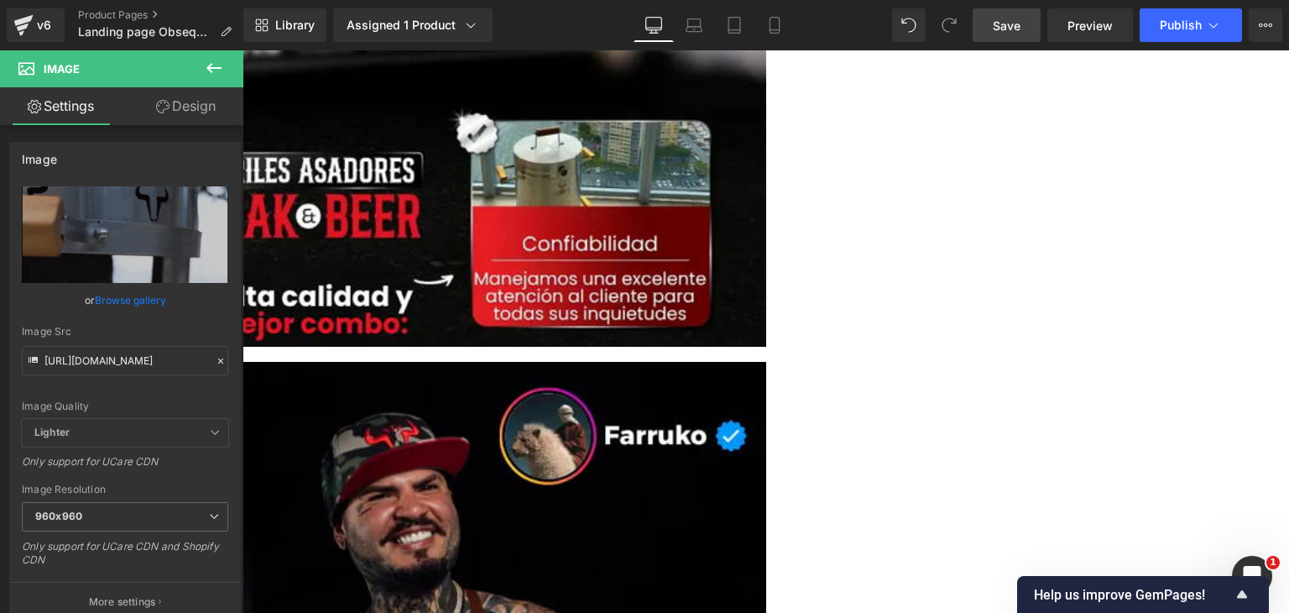
click at [243, 50] on link at bounding box center [243, 50] width 0 height 0
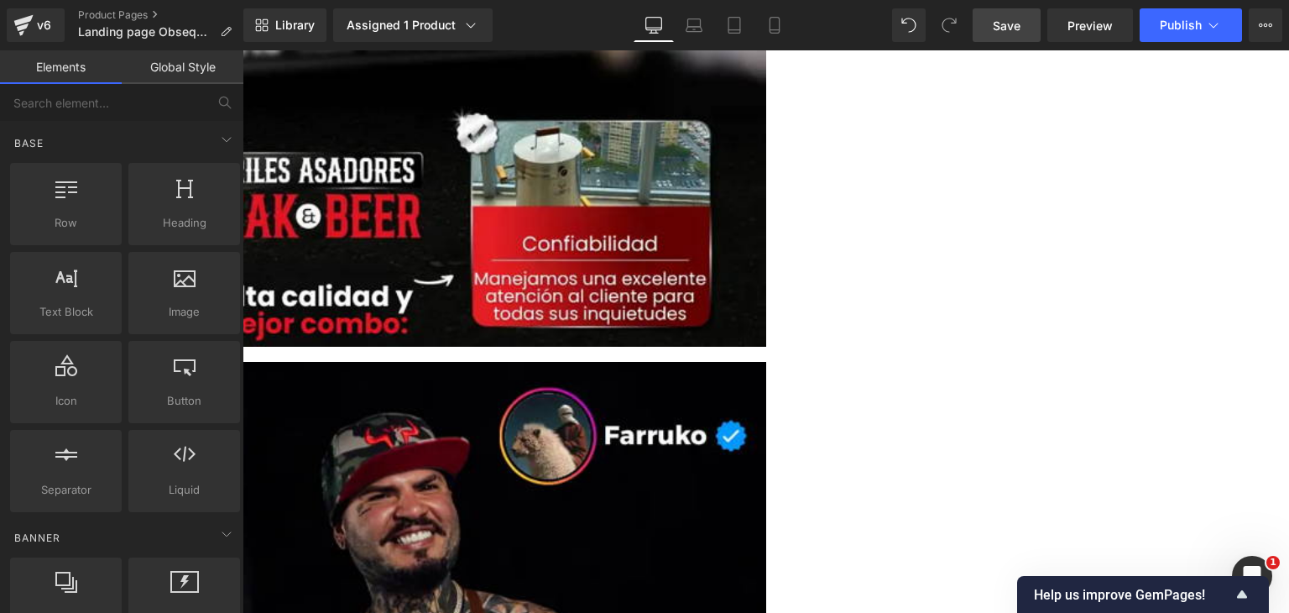
click at [243, 50] on link at bounding box center [243, 50] width 0 height 0
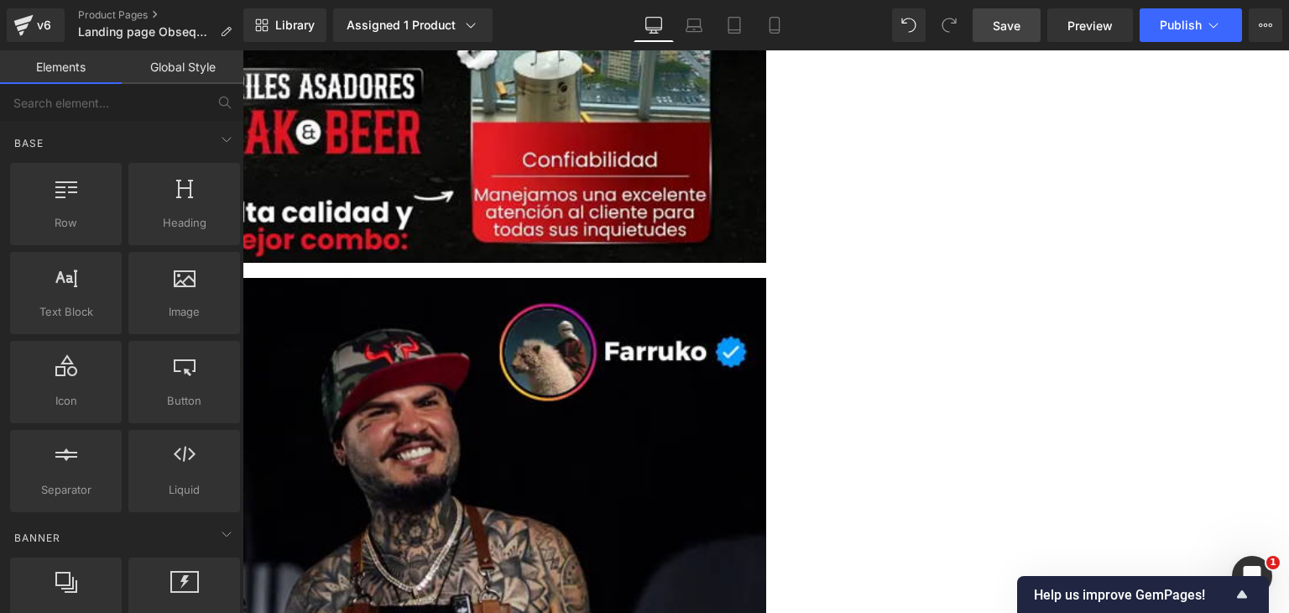
scroll to position [3139, 0]
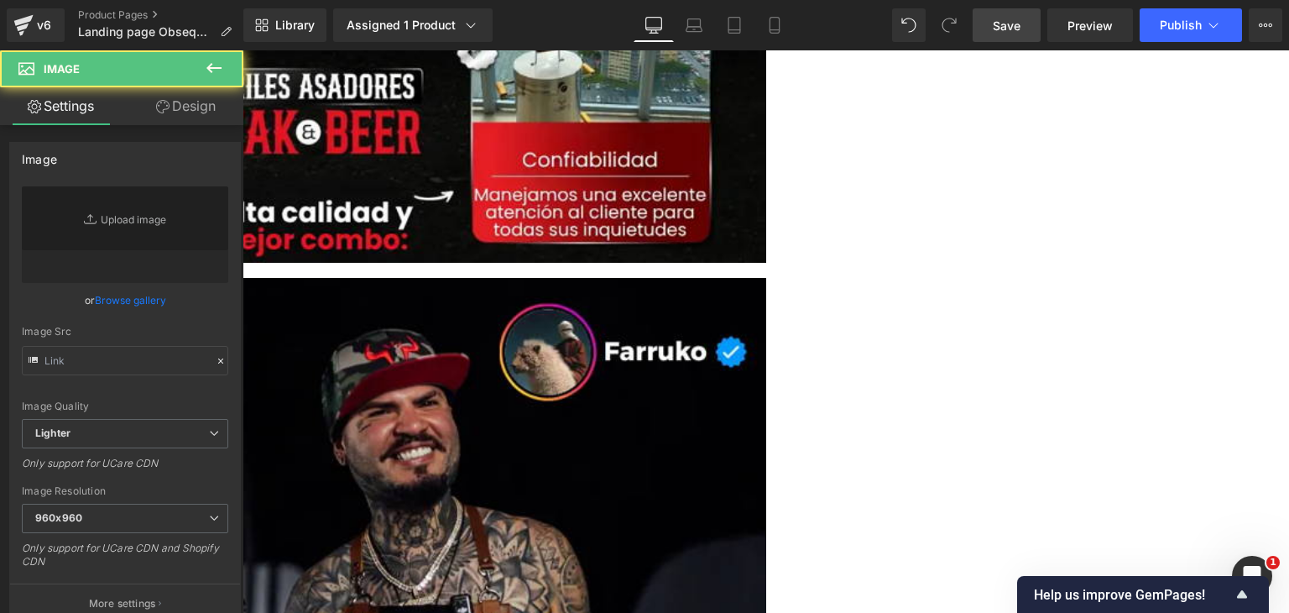
type input "[URL][DOMAIN_NAME]"
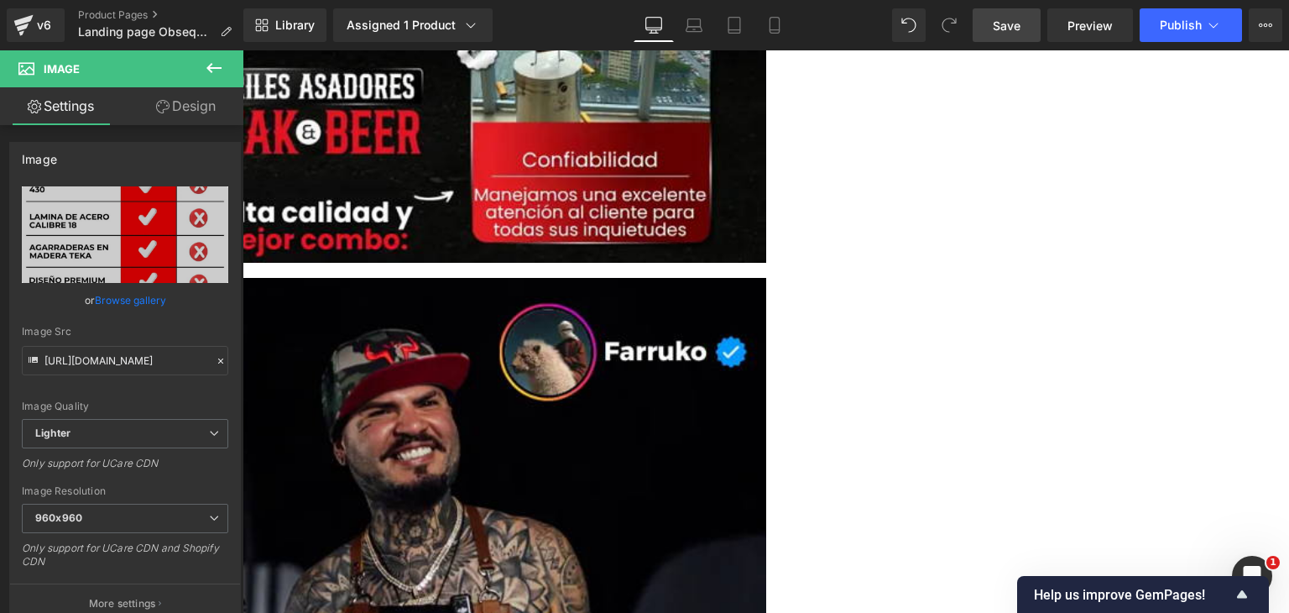
click at [243, 50] on icon at bounding box center [243, 50] width 0 height 0
click at [243, 50] on link at bounding box center [243, 50] width 0 height 0
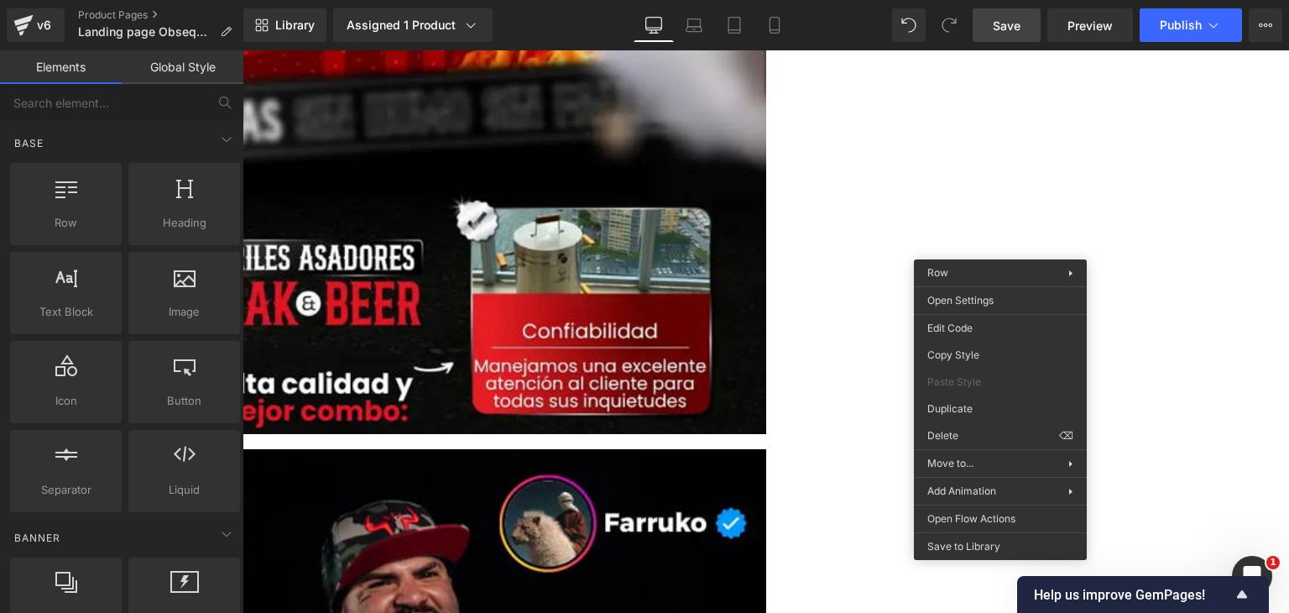
scroll to position [2971, 0]
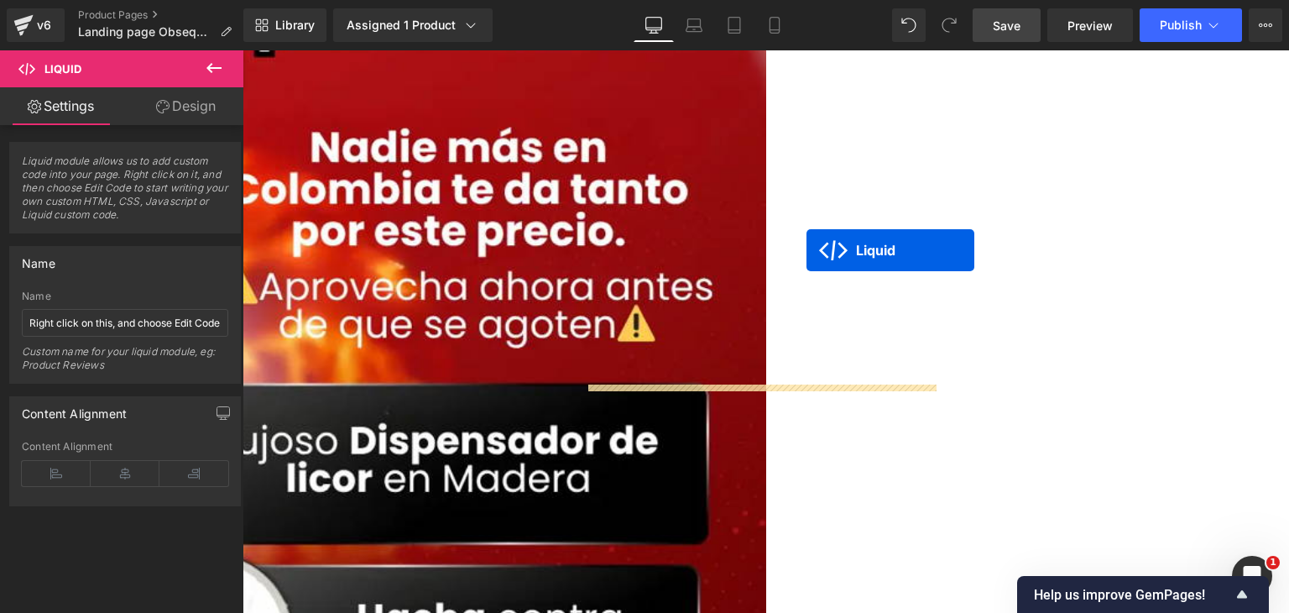
scroll to position [336, 0]
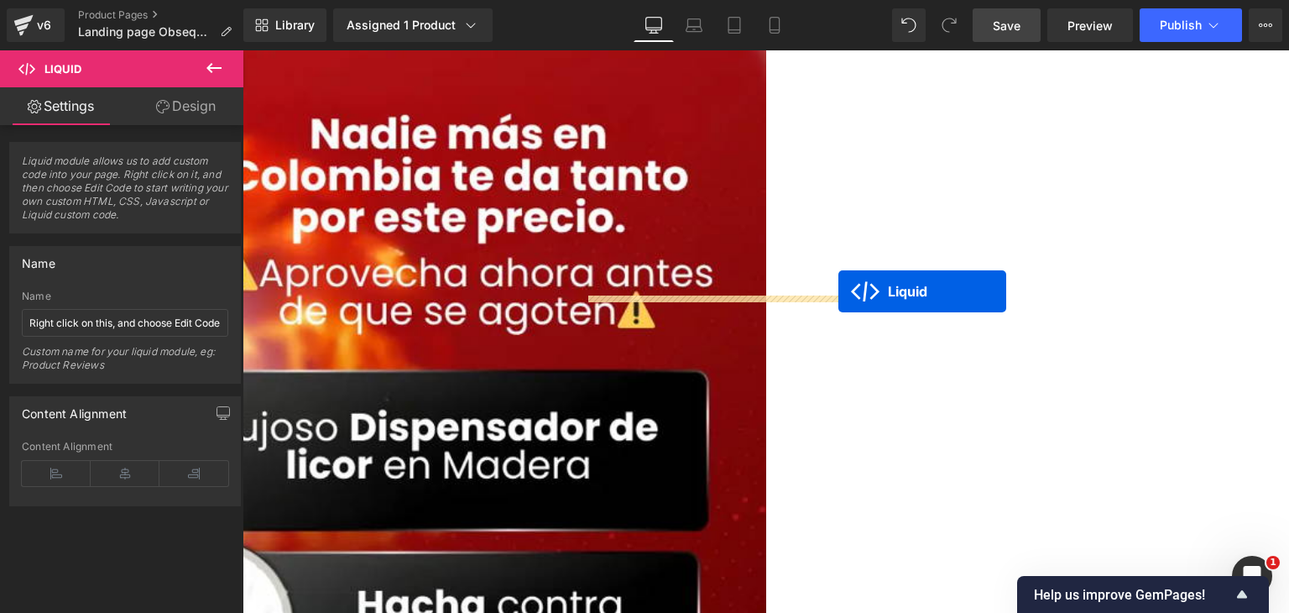
drag, startPoint x: 966, startPoint y: 269, endPoint x: 838, endPoint y: 291, distance: 129.4
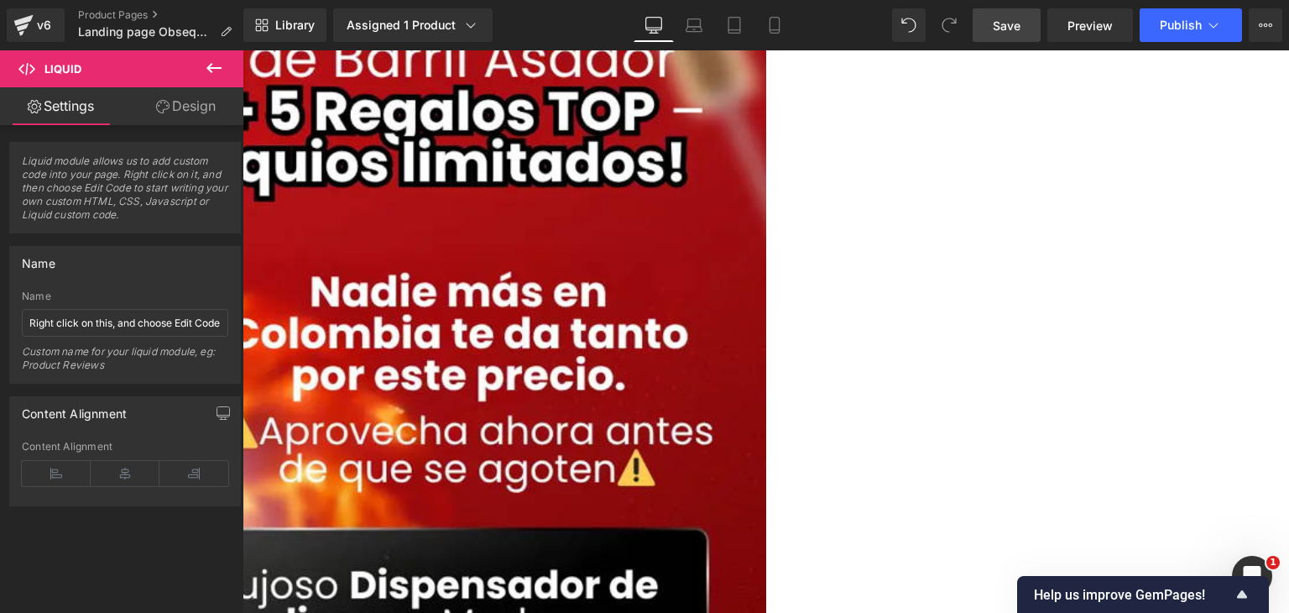
scroll to position [420, 0]
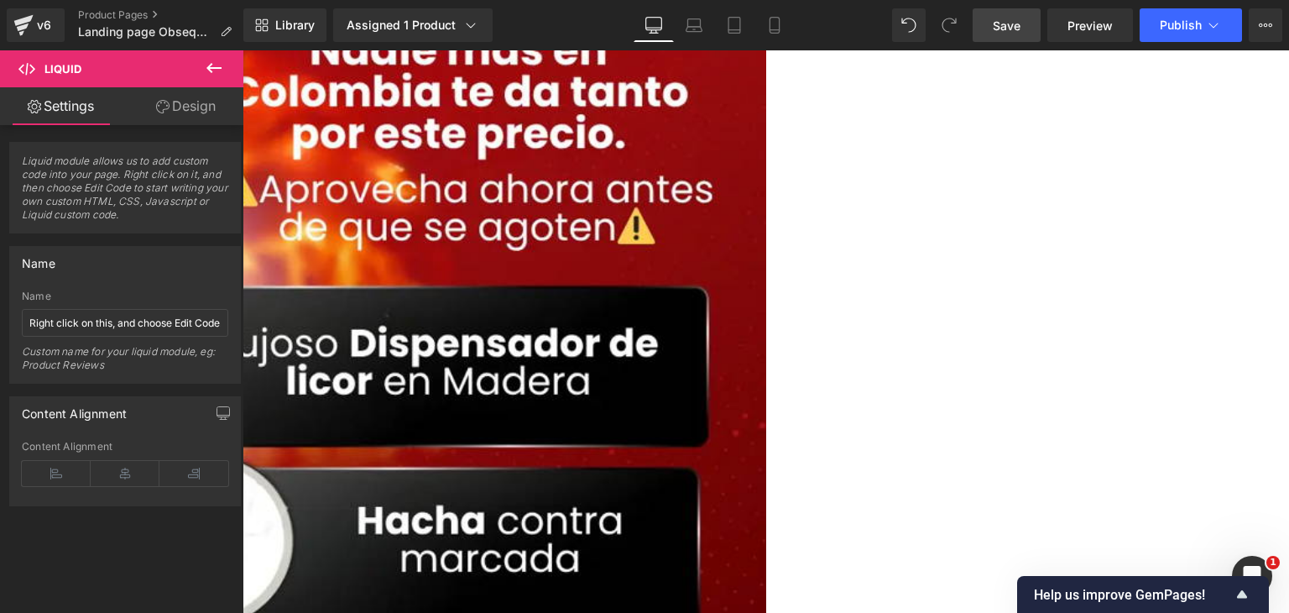
click at [243, 50] on icon at bounding box center [243, 50] width 0 height 0
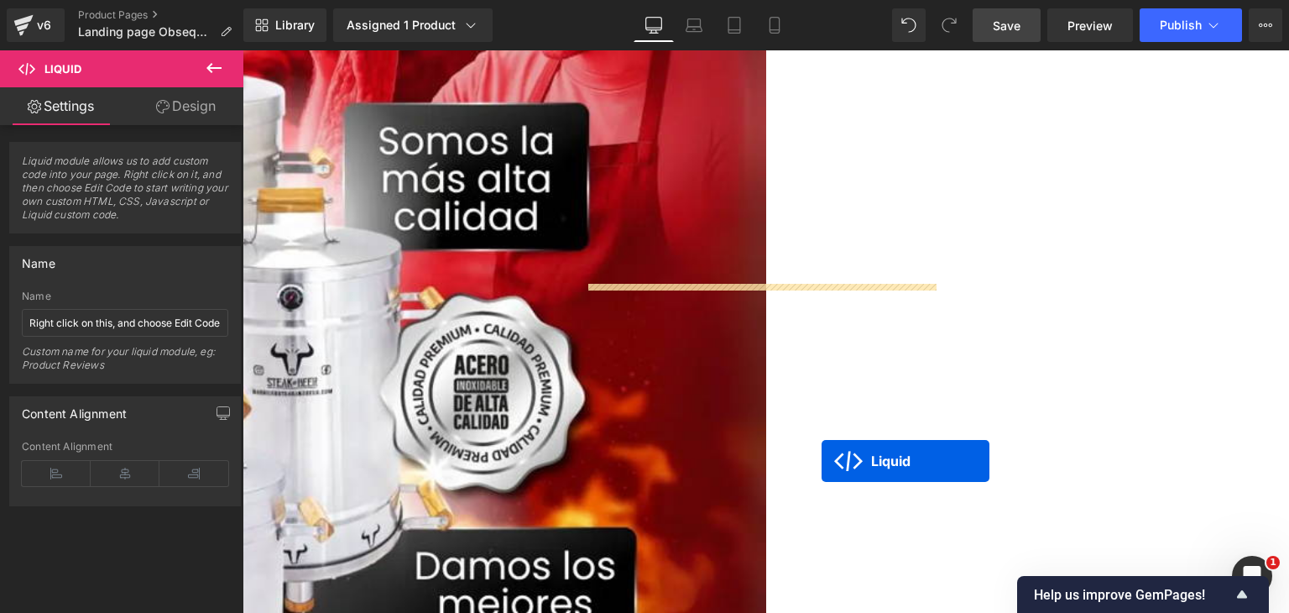
scroll to position [2434, 0]
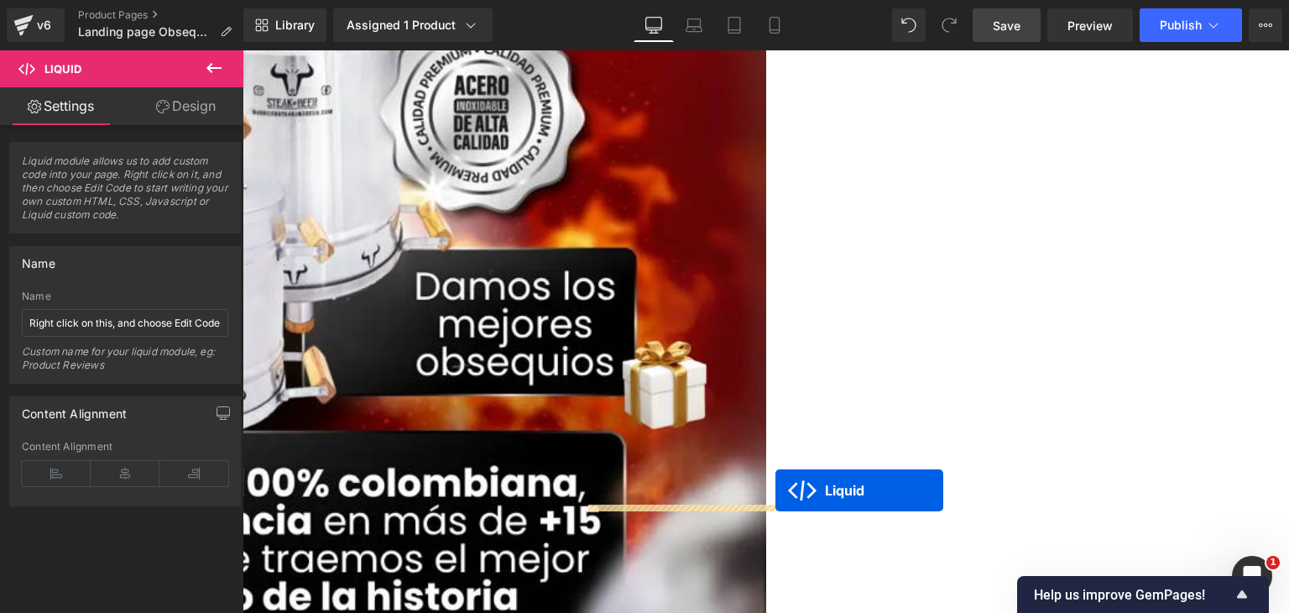
drag, startPoint x: 714, startPoint y: 261, endPoint x: 775, endPoint y: 490, distance: 237.2
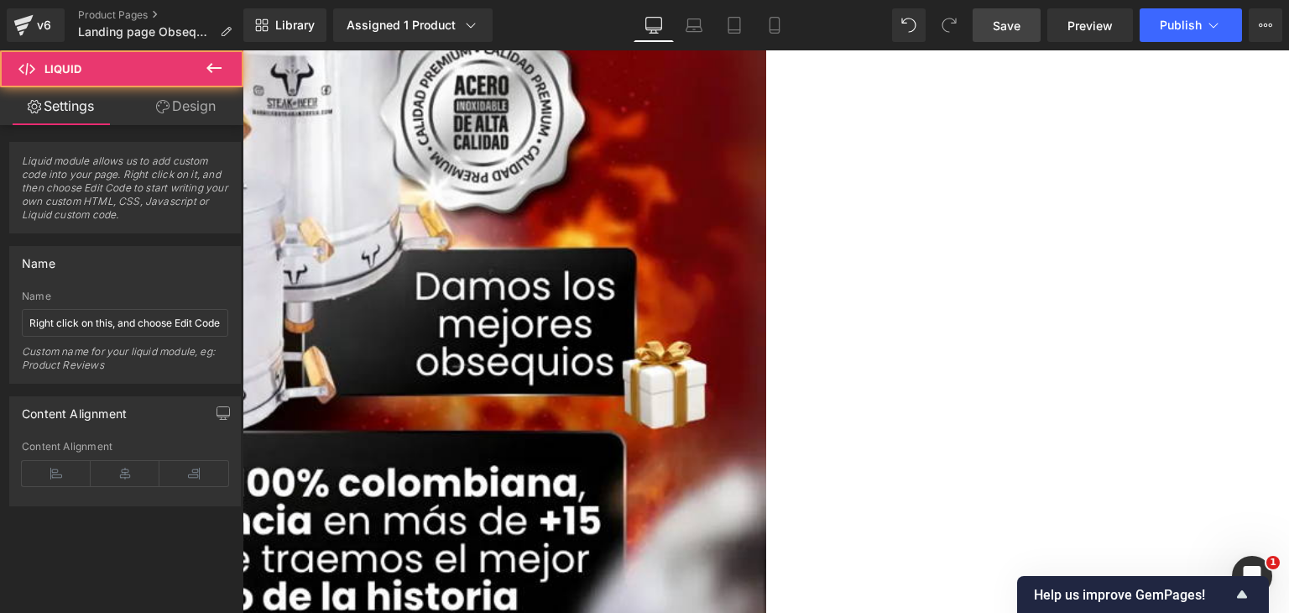
scroll to position [2391, 0]
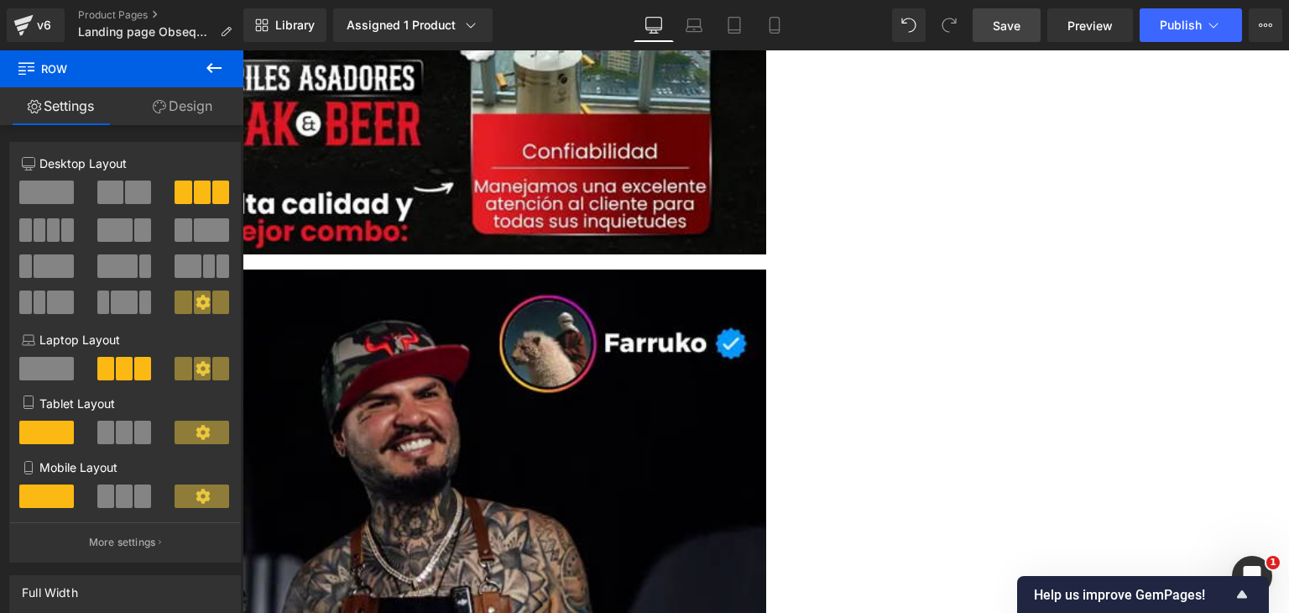
scroll to position [3189, 0]
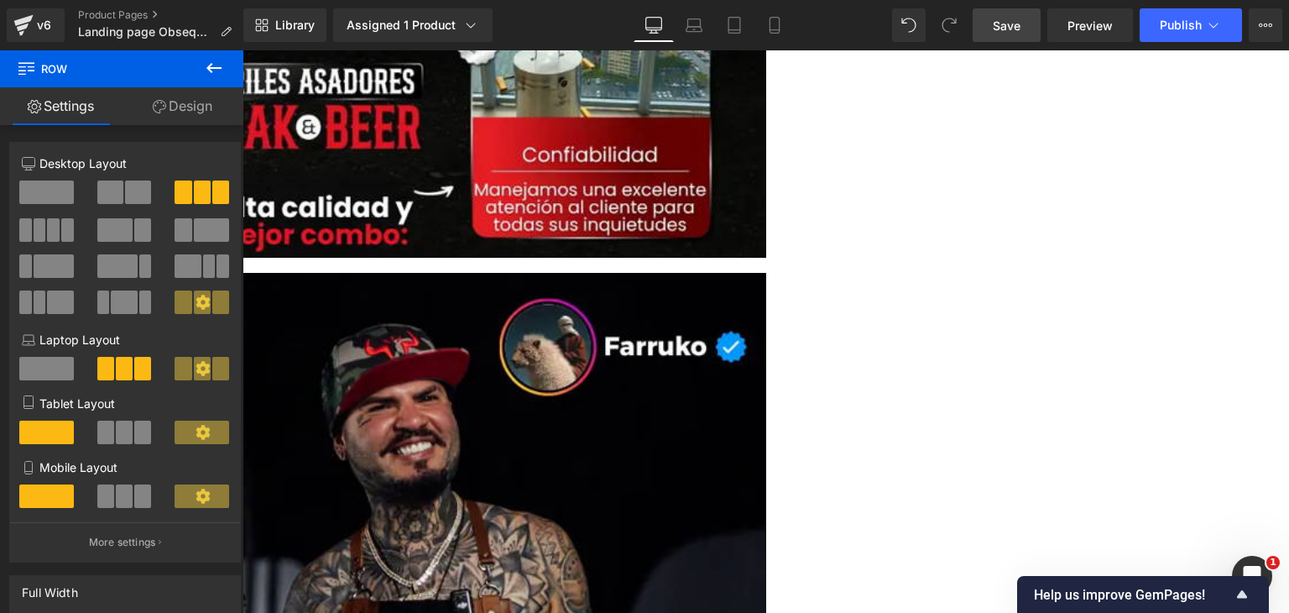
click at [243, 50] on icon at bounding box center [243, 50] width 0 height 0
click at [243, 50] on link at bounding box center [243, 50] width 0 height 0
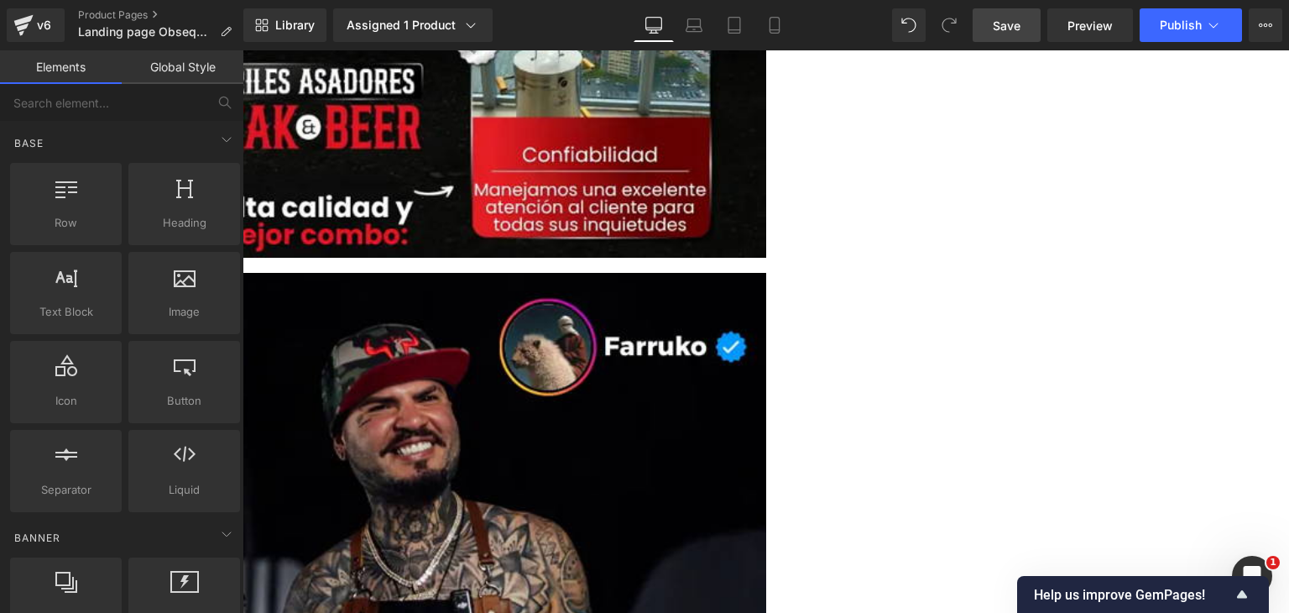
click at [243, 50] on icon at bounding box center [243, 50] width 0 height 0
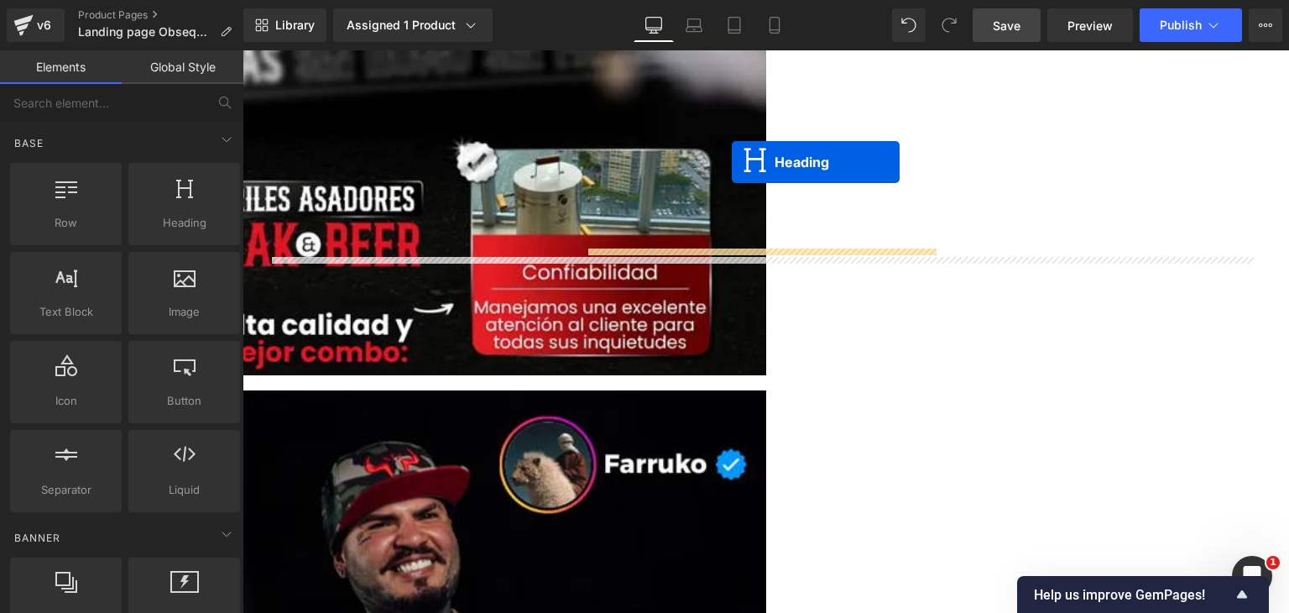
scroll to position [3038, 0]
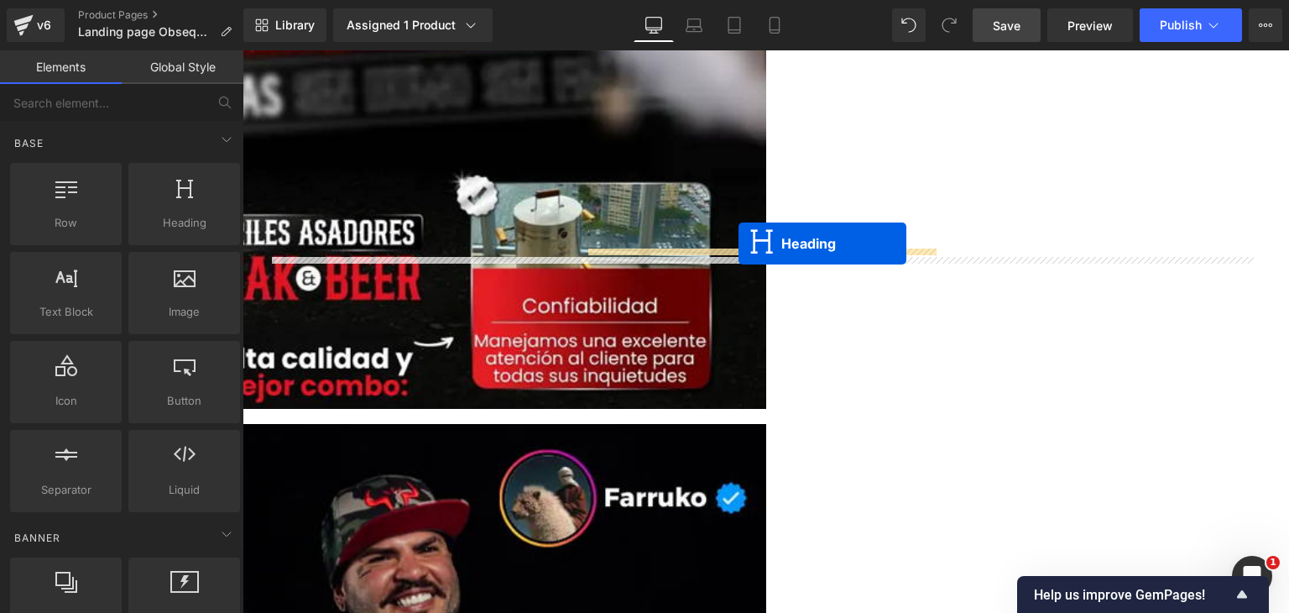
drag, startPoint x: 696, startPoint y: 148, endPoint x: 739, endPoint y: 243, distance: 104.8
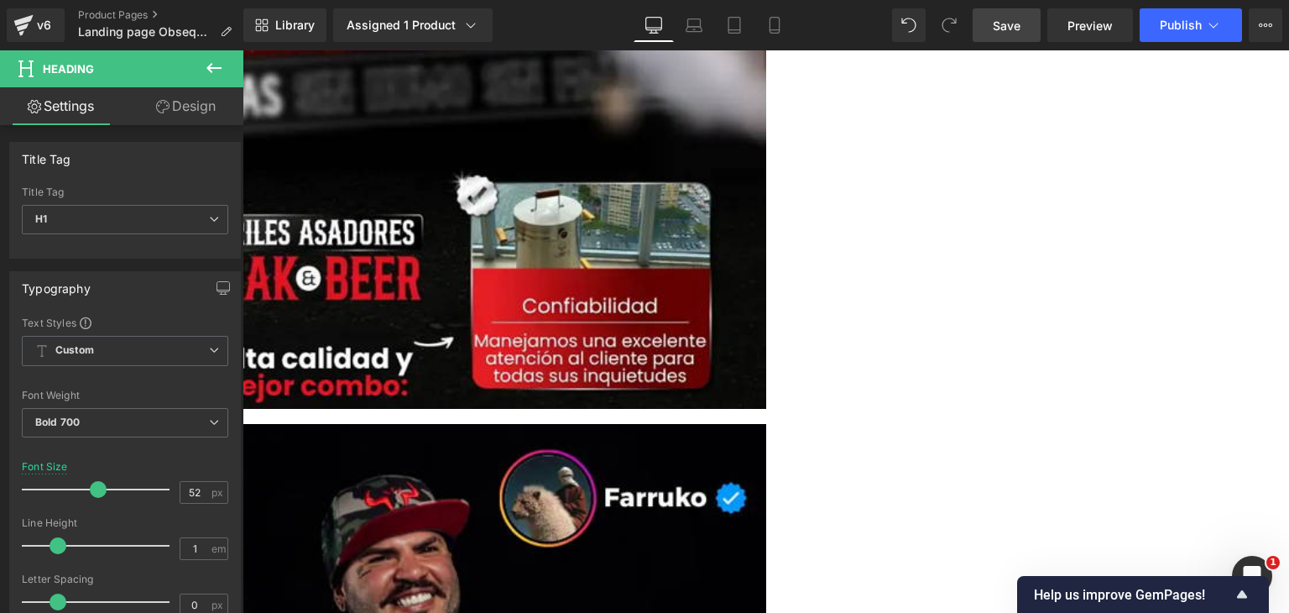
click at [170, 234] on div "H1 H1 H2 H3 H4 H5 H6" at bounding box center [125, 224] width 206 height 38
click at [157, 223] on span "H1" at bounding box center [125, 219] width 206 height 29
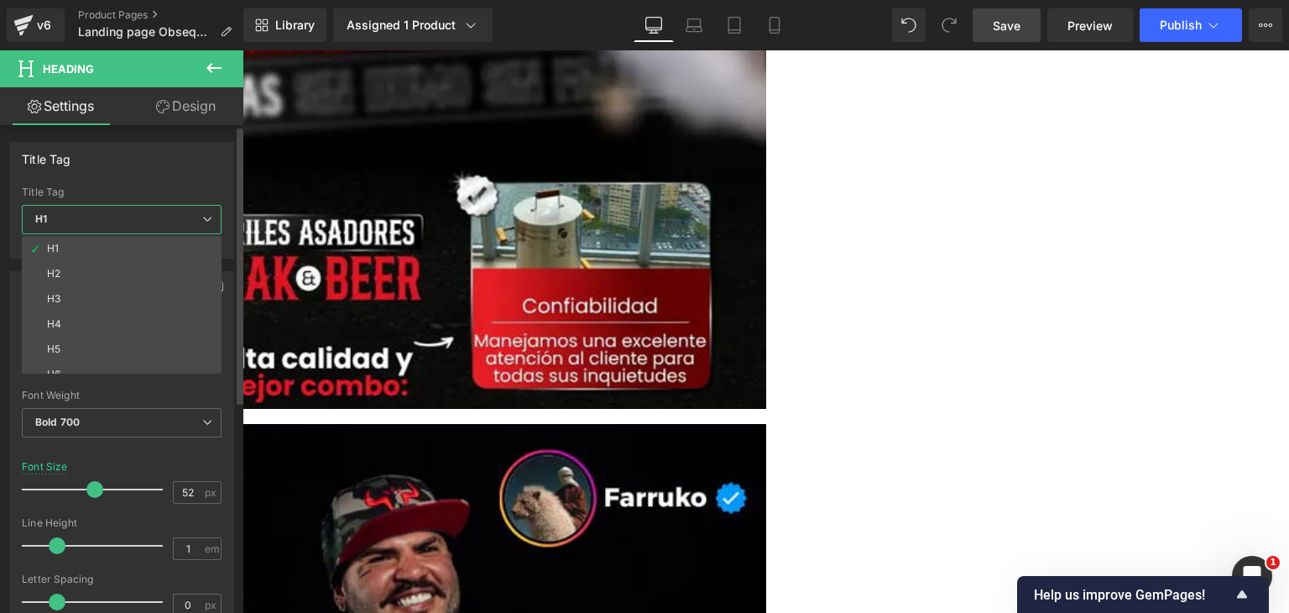
click at [157, 223] on span "H1" at bounding box center [122, 219] width 200 height 29
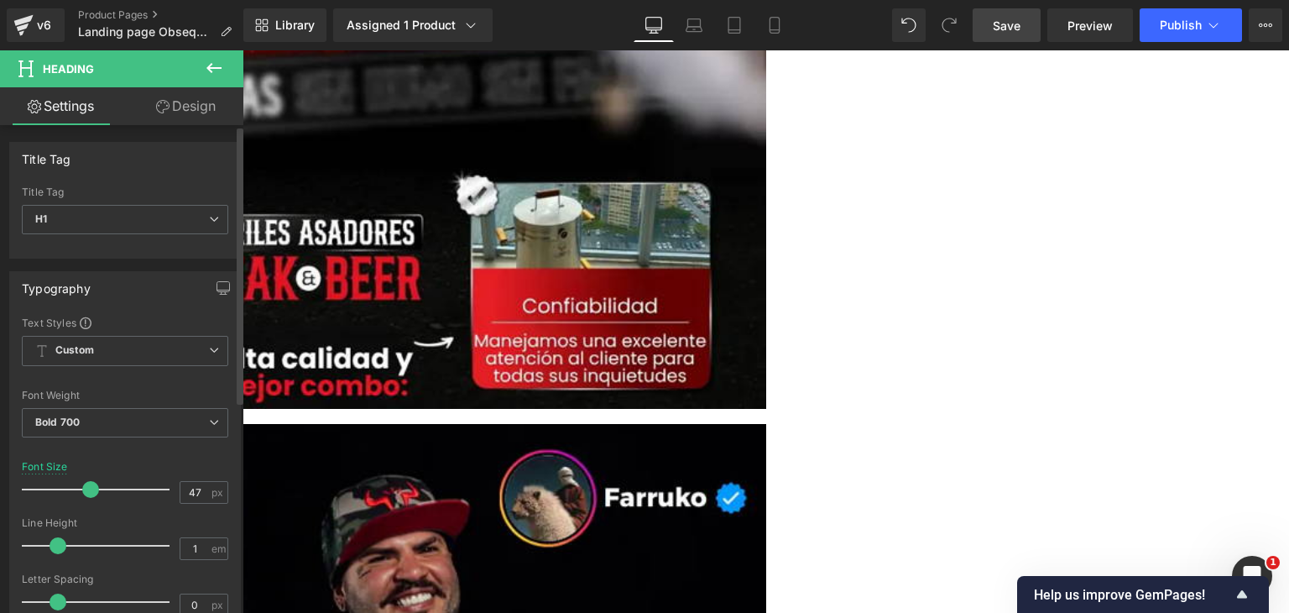
click at [88, 496] on div at bounding box center [99, 490] width 139 height 34
type input "27"
drag, startPoint x: 91, startPoint y: 488, endPoint x: 63, endPoint y: 488, distance: 27.7
click at [63, 488] on span at bounding box center [61, 489] width 17 height 17
drag, startPoint x: 598, startPoint y: 251, endPoint x: 592, endPoint y: 260, distance: 11.4
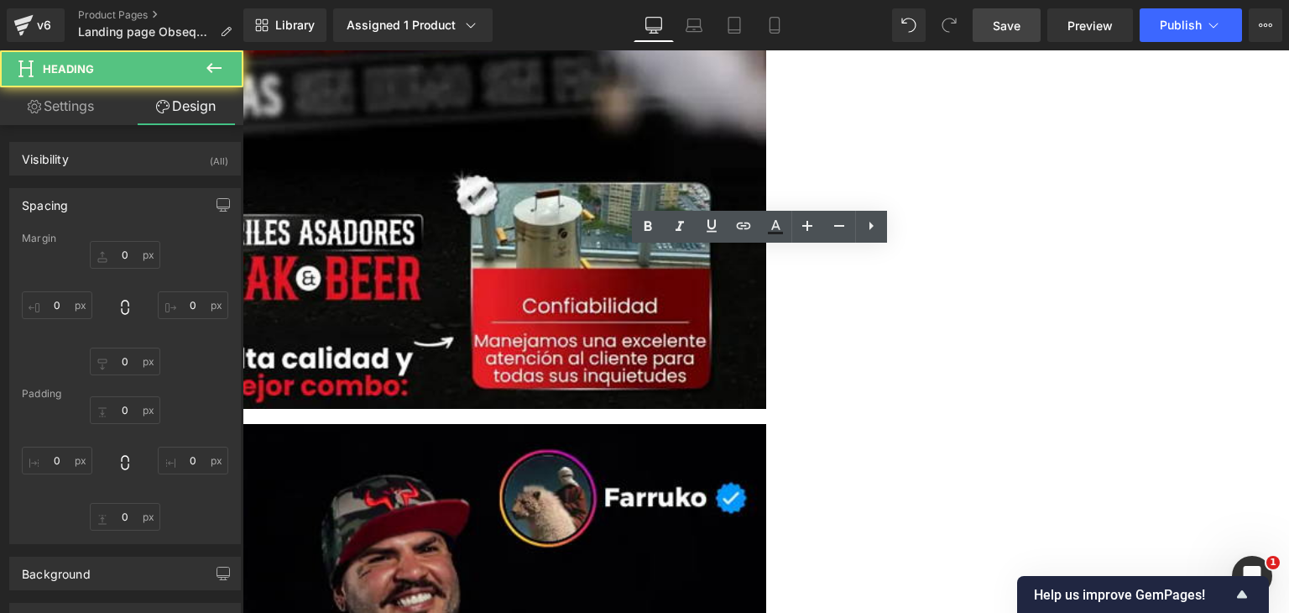
type input "0"
type input "11"
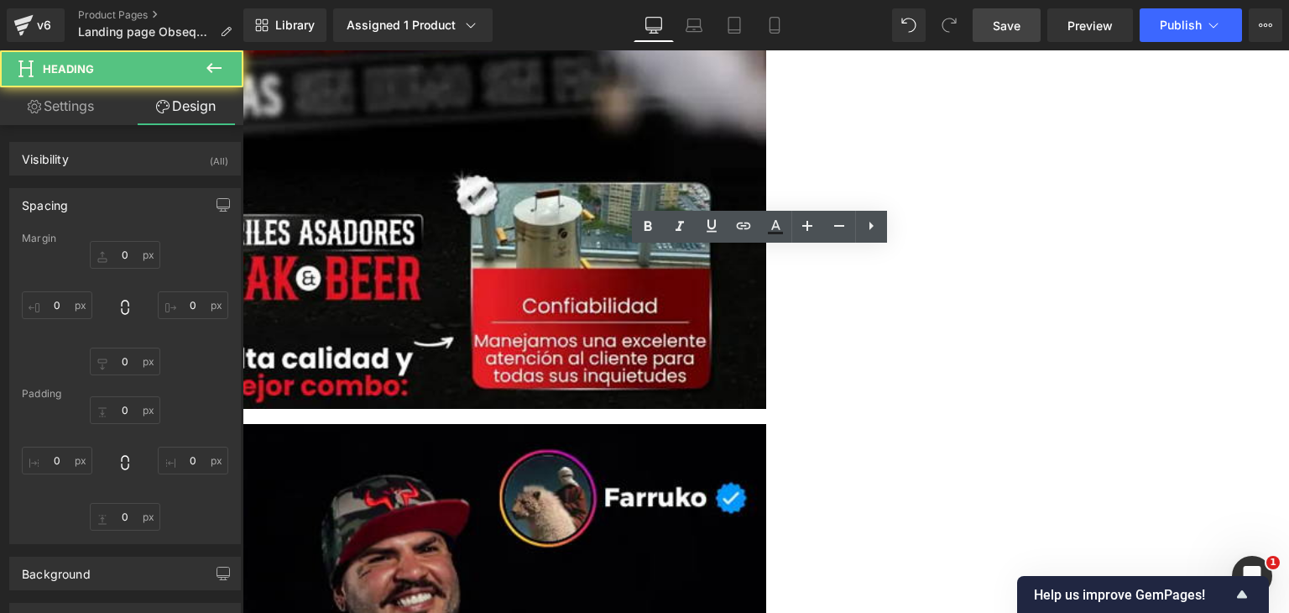
type input "0"
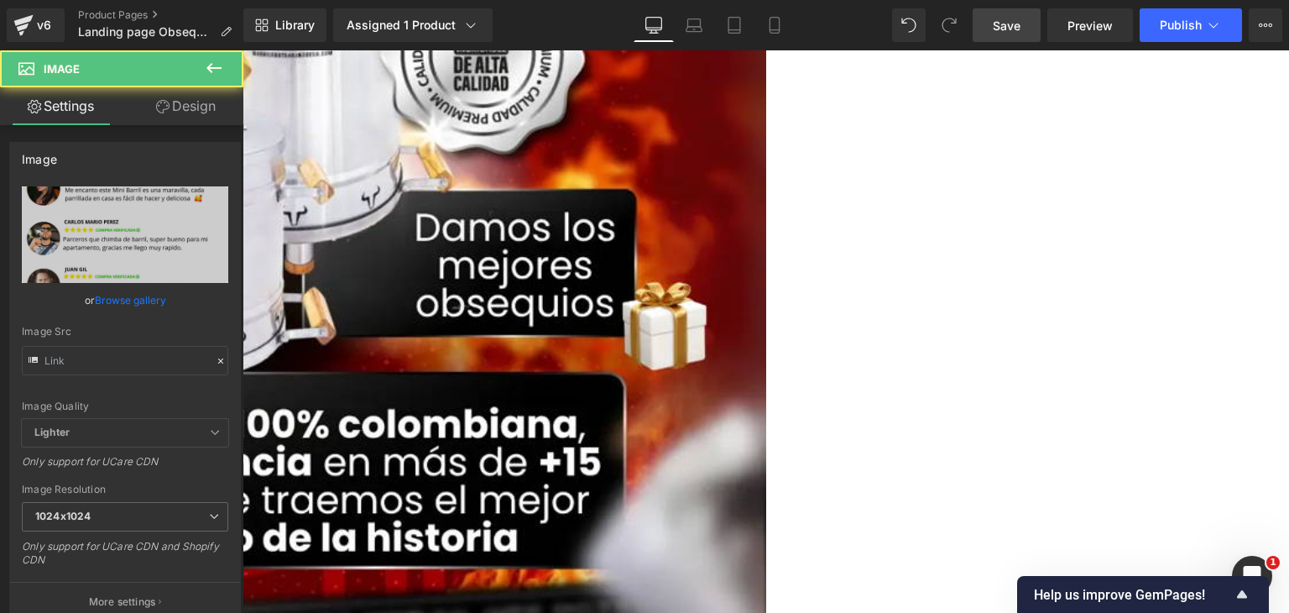
type input "[URL][DOMAIN_NAME]"
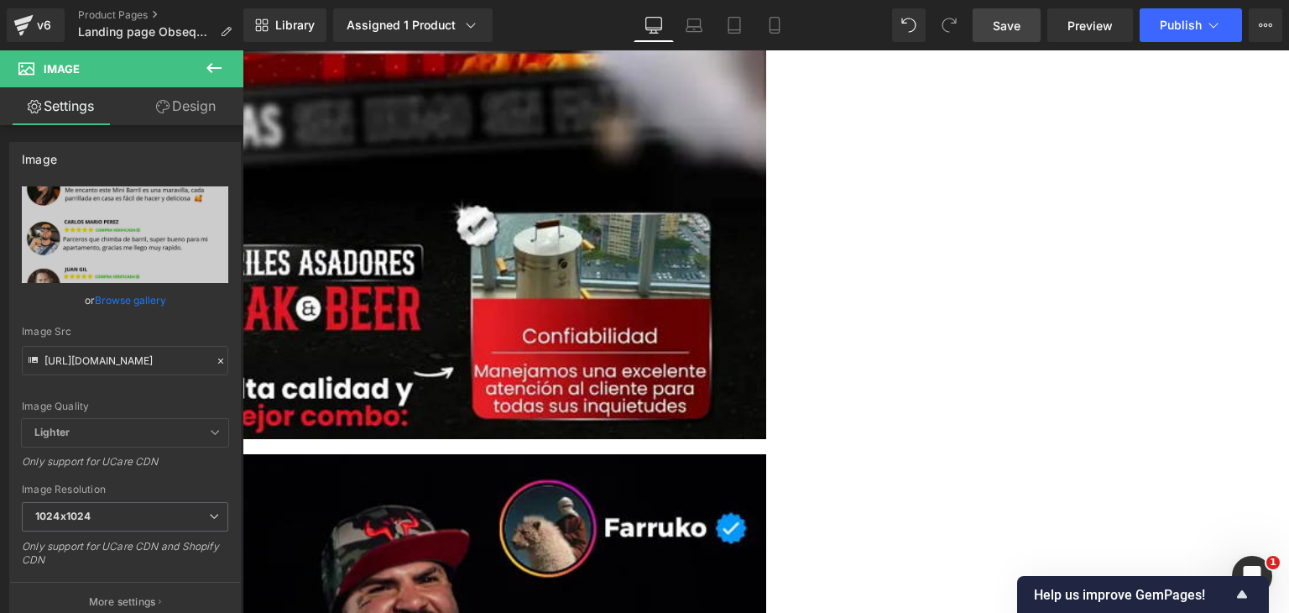
scroll to position [3005, 0]
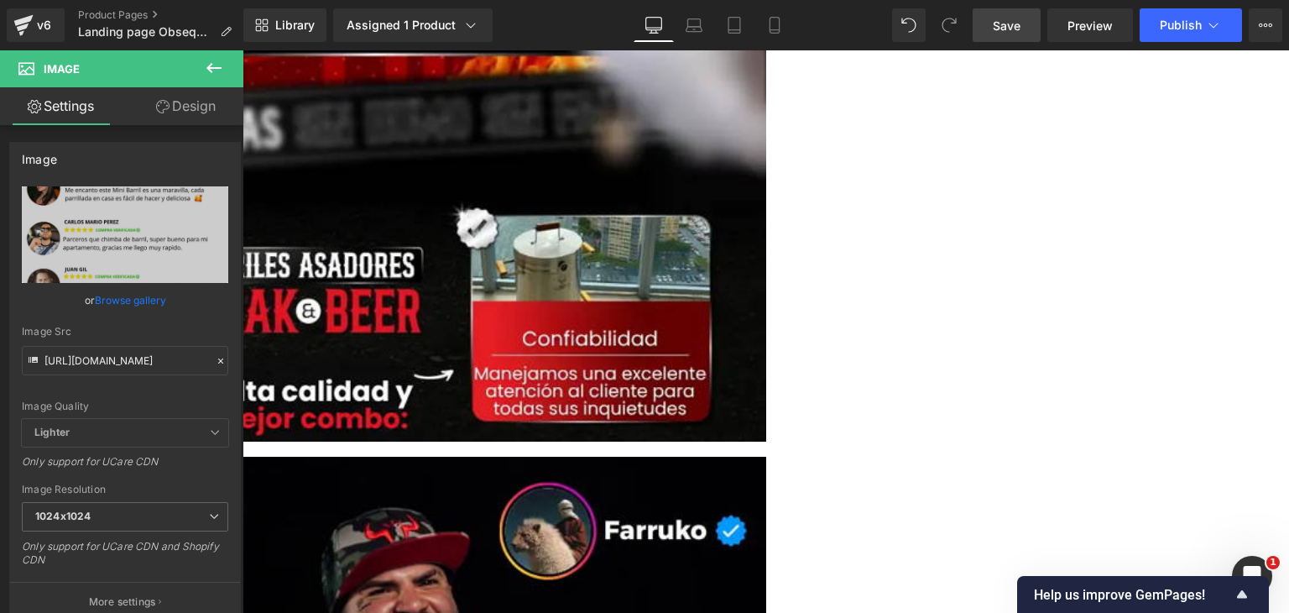
click at [243, 50] on link at bounding box center [243, 50] width 0 height 0
click at [243, 50] on icon at bounding box center [243, 50] width 0 height 0
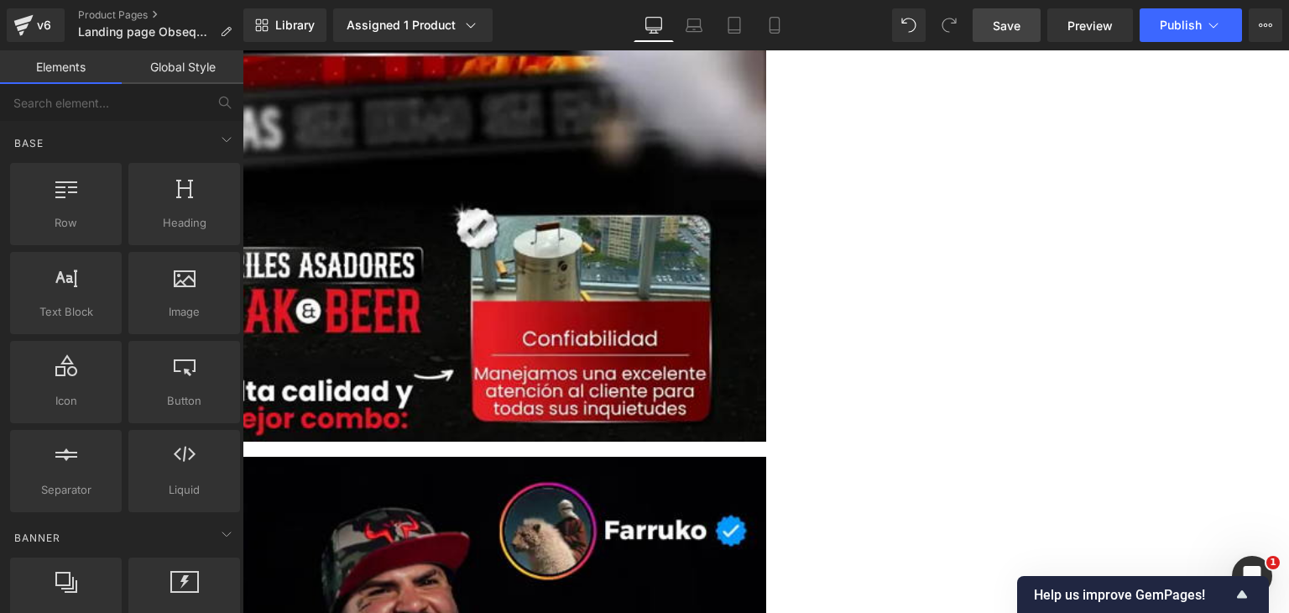
click at [243, 50] on link at bounding box center [243, 50] width 0 height 0
click at [243, 50] on icon at bounding box center [243, 50] width 0 height 0
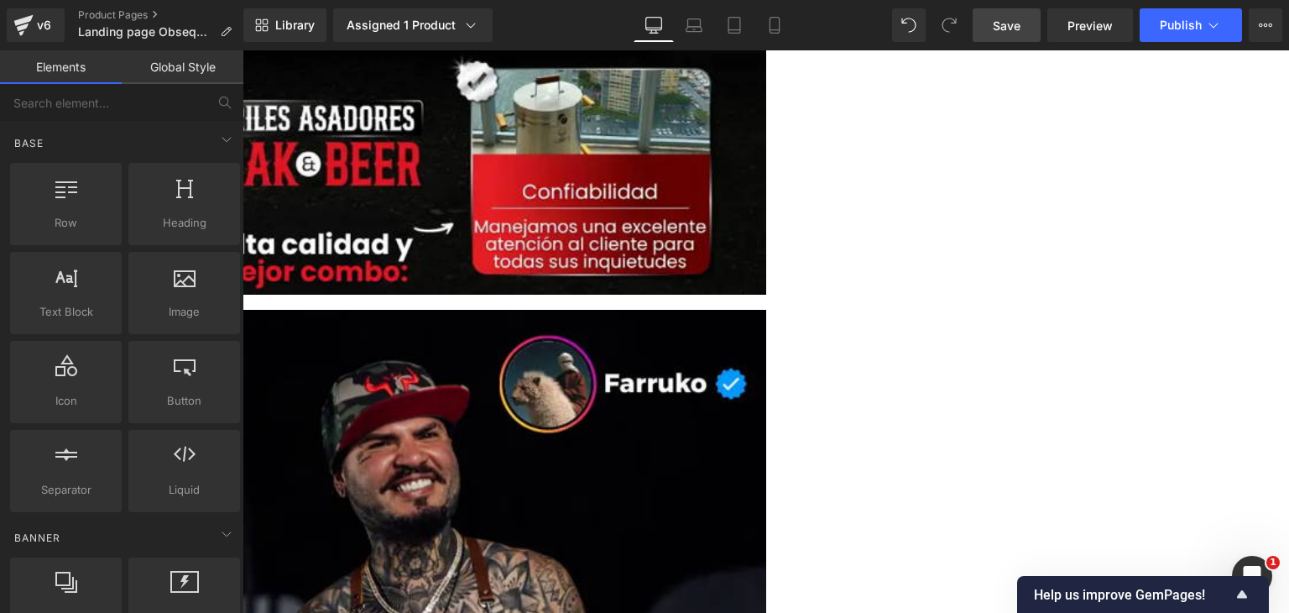
scroll to position [3173, 0]
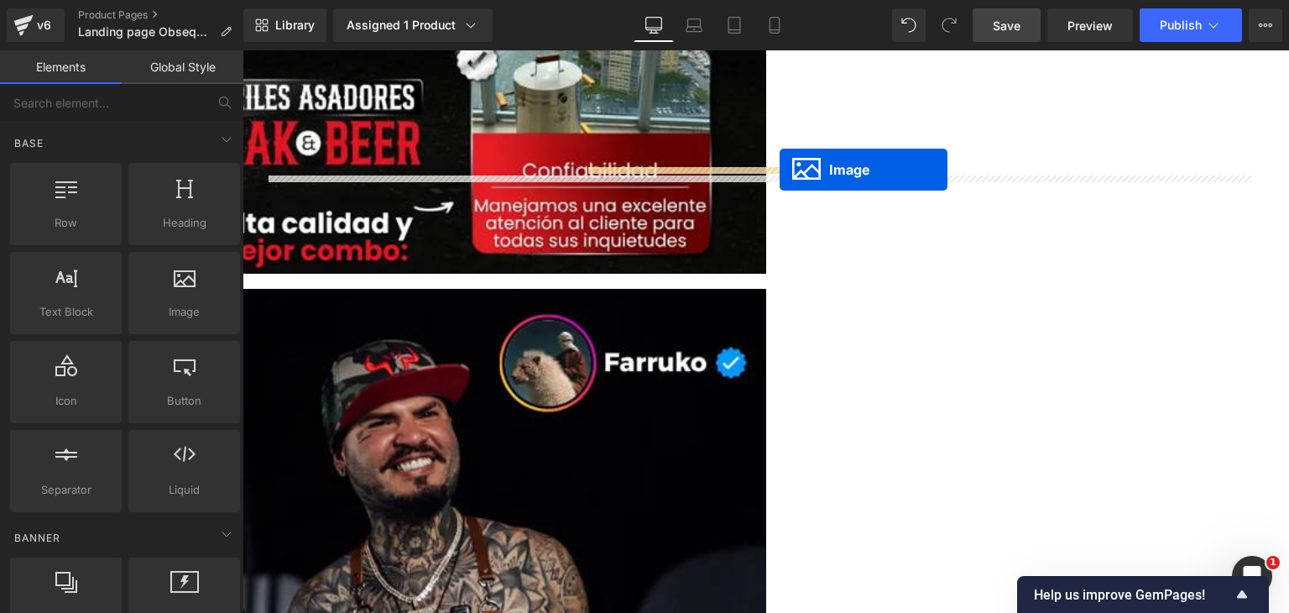
drag, startPoint x: 530, startPoint y: 424, endPoint x: 780, endPoint y: 170, distance: 356.1
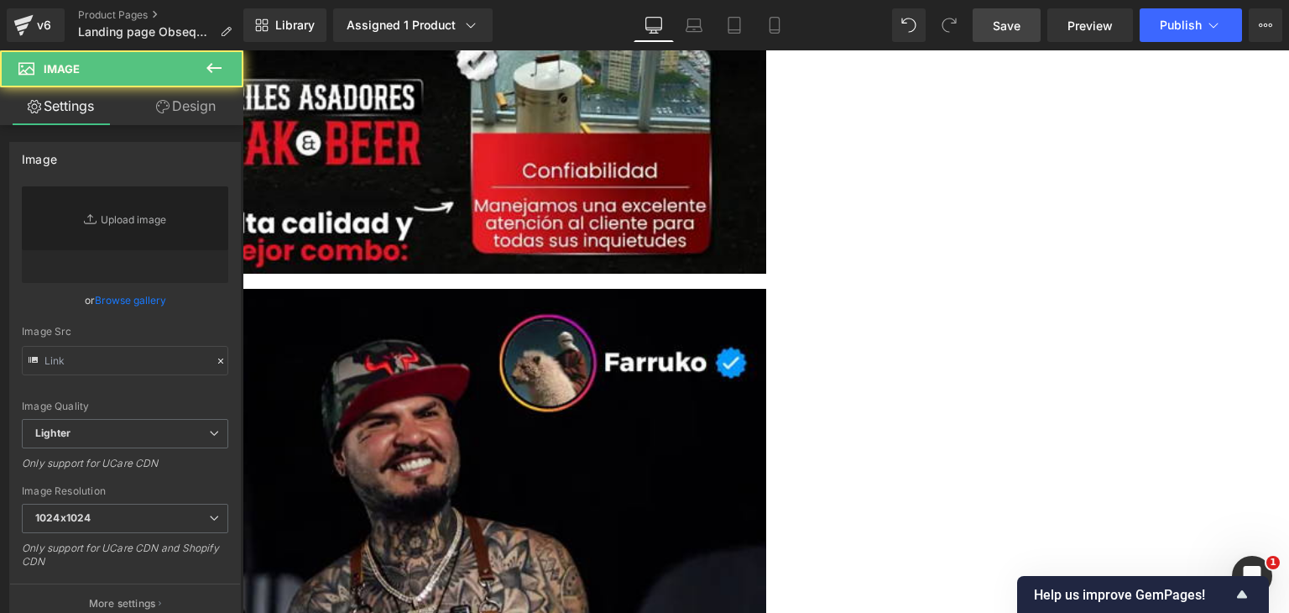
type input "[URL][DOMAIN_NAME]"
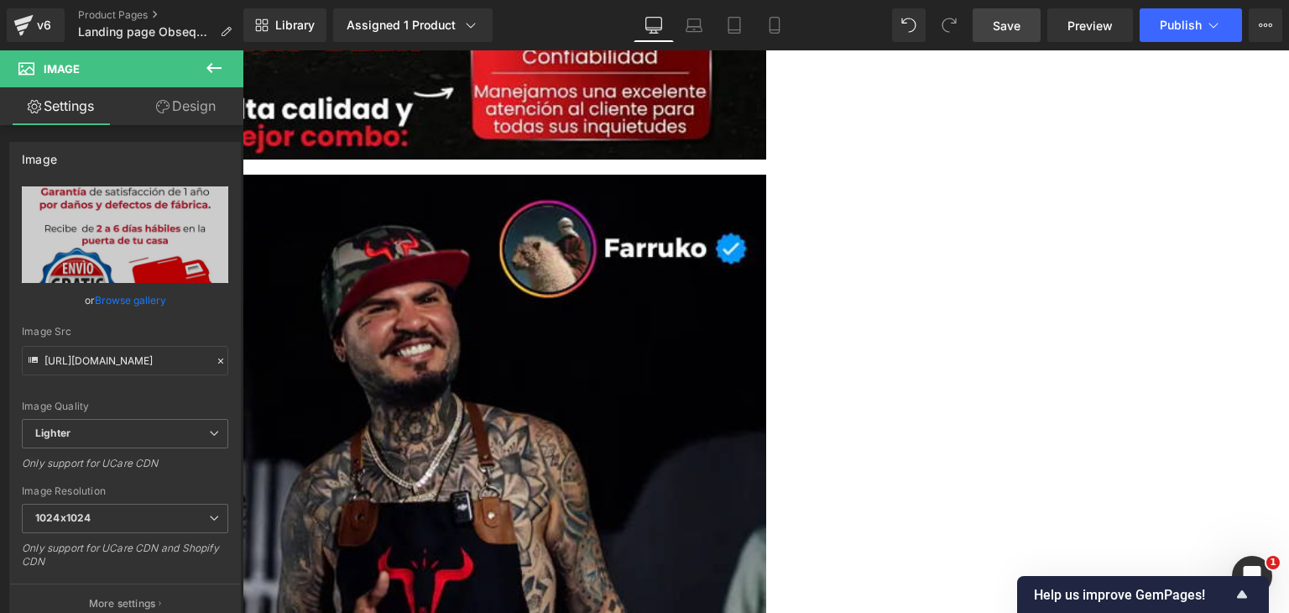
scroll to position [3425, 0]
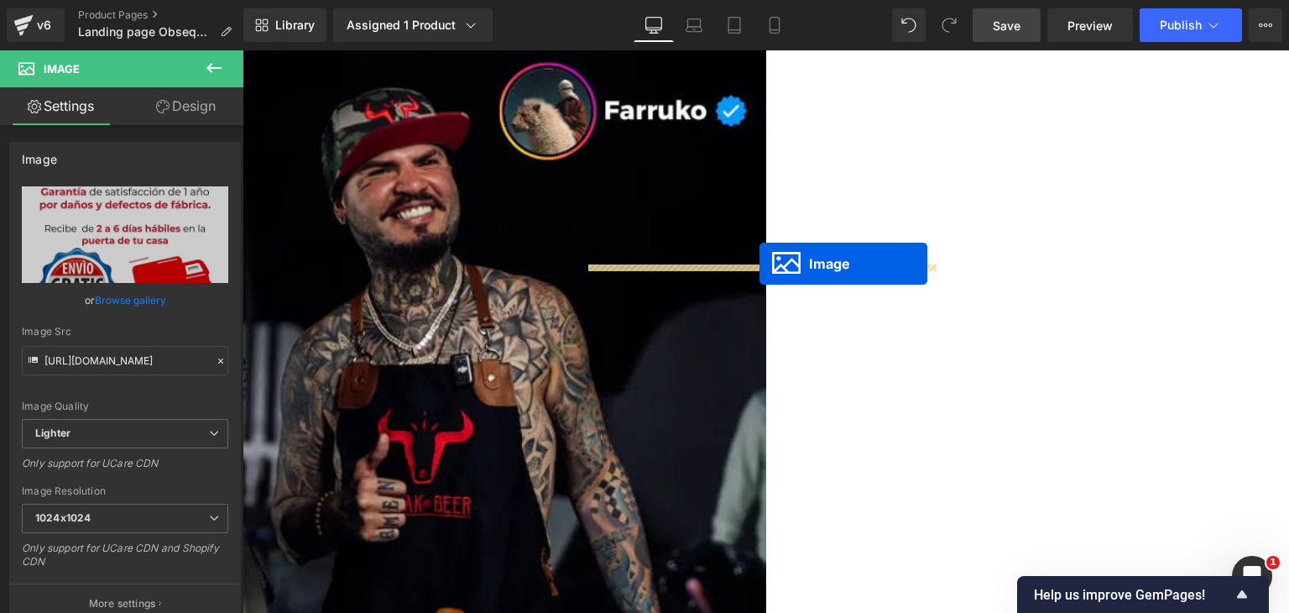
drag, startPoint x: 988, startPoint y: 394, endPoint x: 760, endPoint y: 264, distance: 262.7
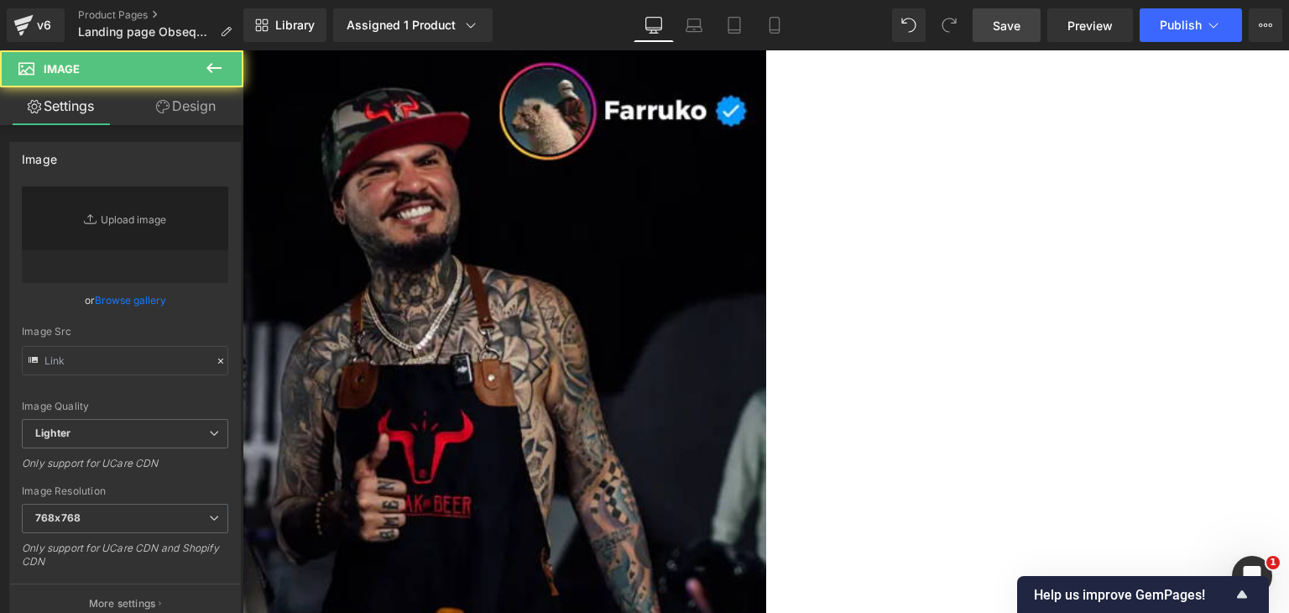
type input "[URL][DOMAIN_NAME]"
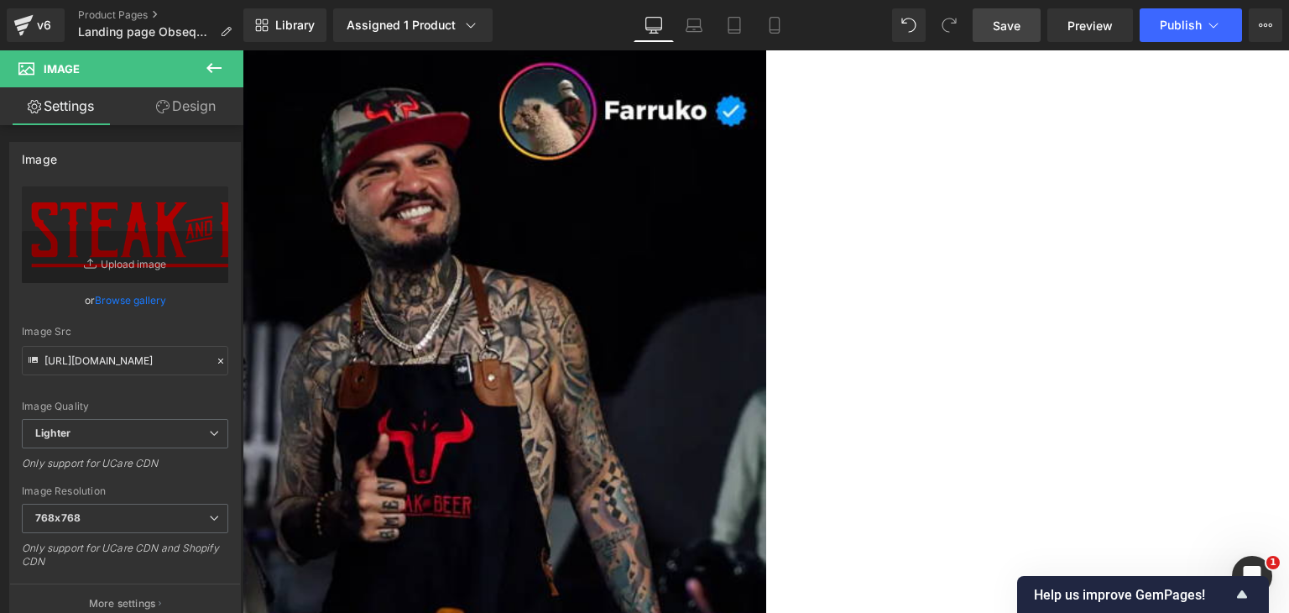
click at [243, 50] on icon at bounding box center [243, 50] width 0 height 0
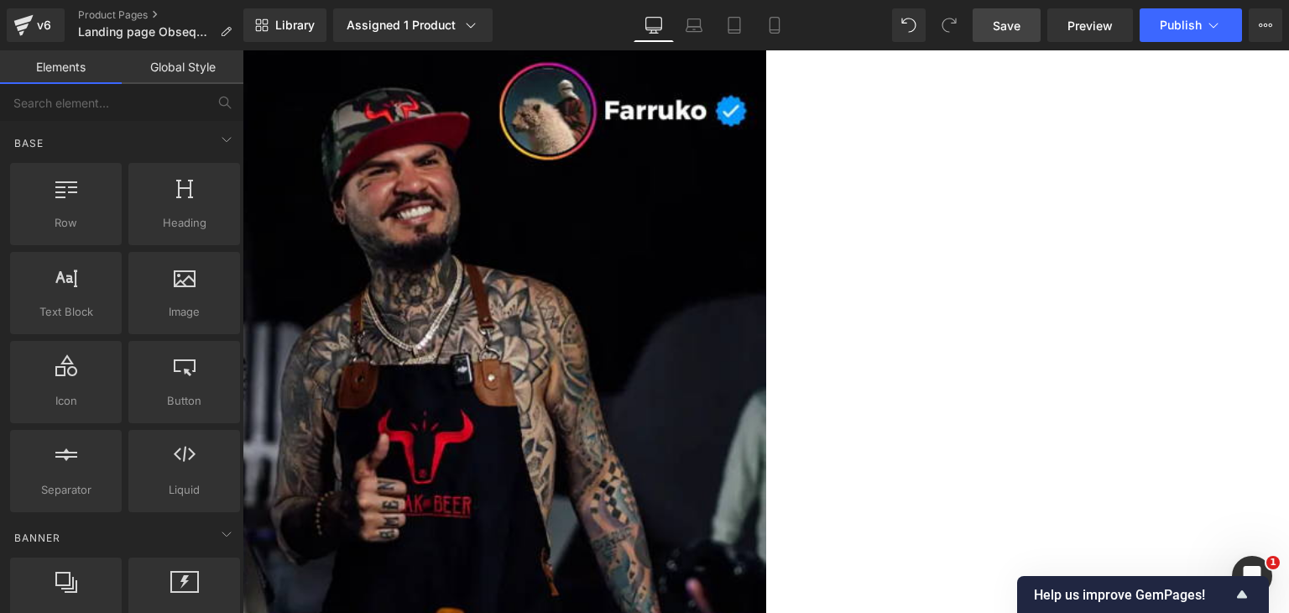
click at [243, 50] on icon at bounding box center [243, 50] width 0 height 0
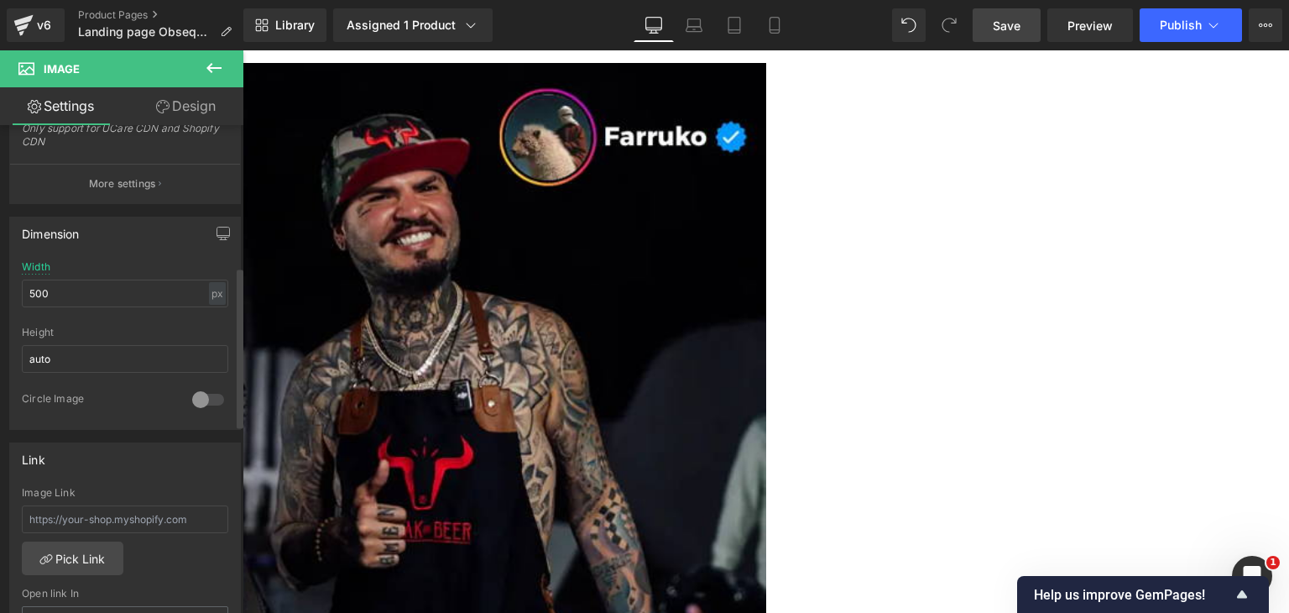
scroll to position [923, 0]
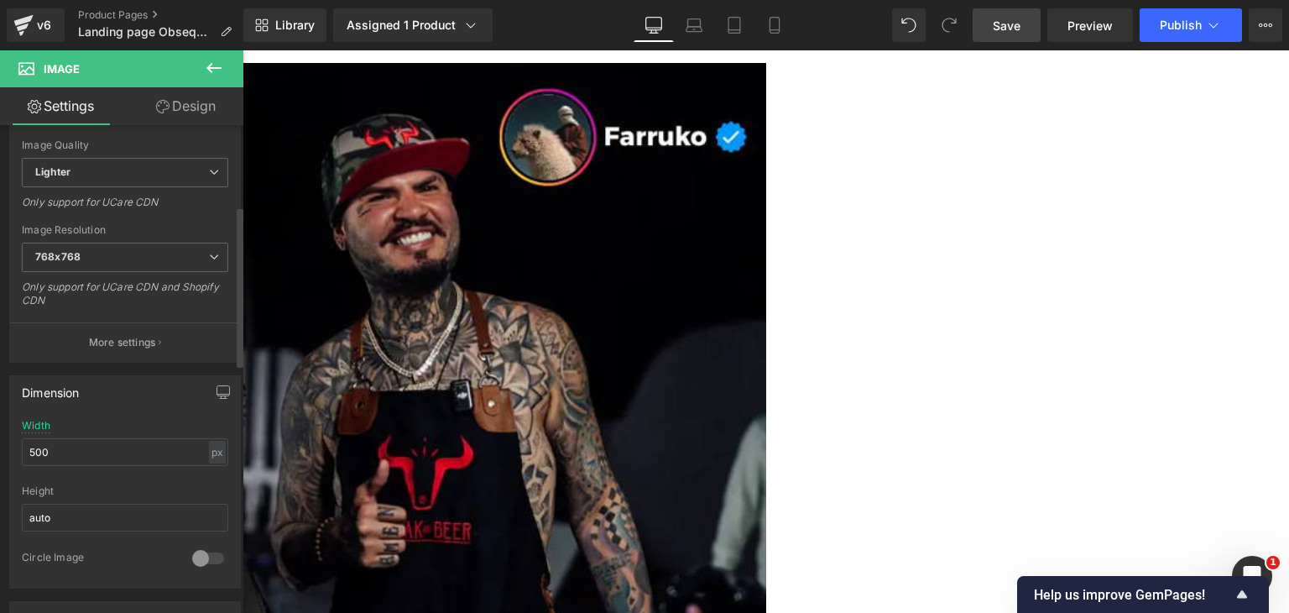
scroll to position [244, 0]
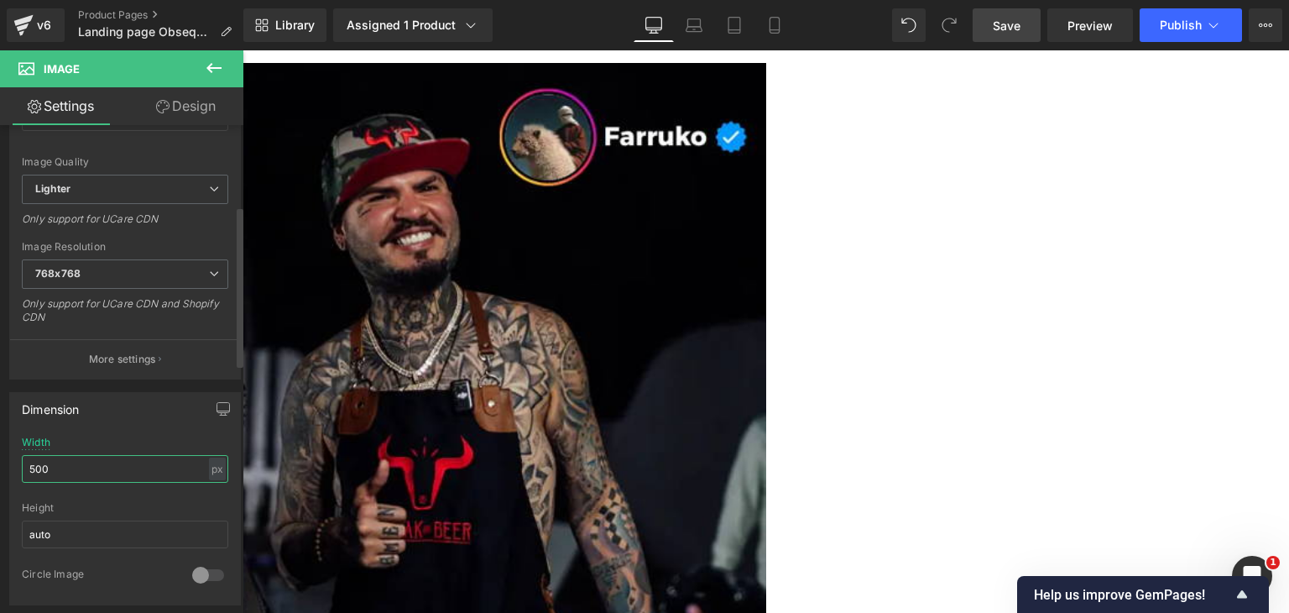
drag, startPoint x: 31, startPoint y: 467, endPoint x: 4, endPoint y: 460, distance: 27.7
click at [4, 460] on div "Dimension 500px Width 500 px % px auto Height auto 0 Circle Image" at bounding box center [125, 492] width 251 height 226
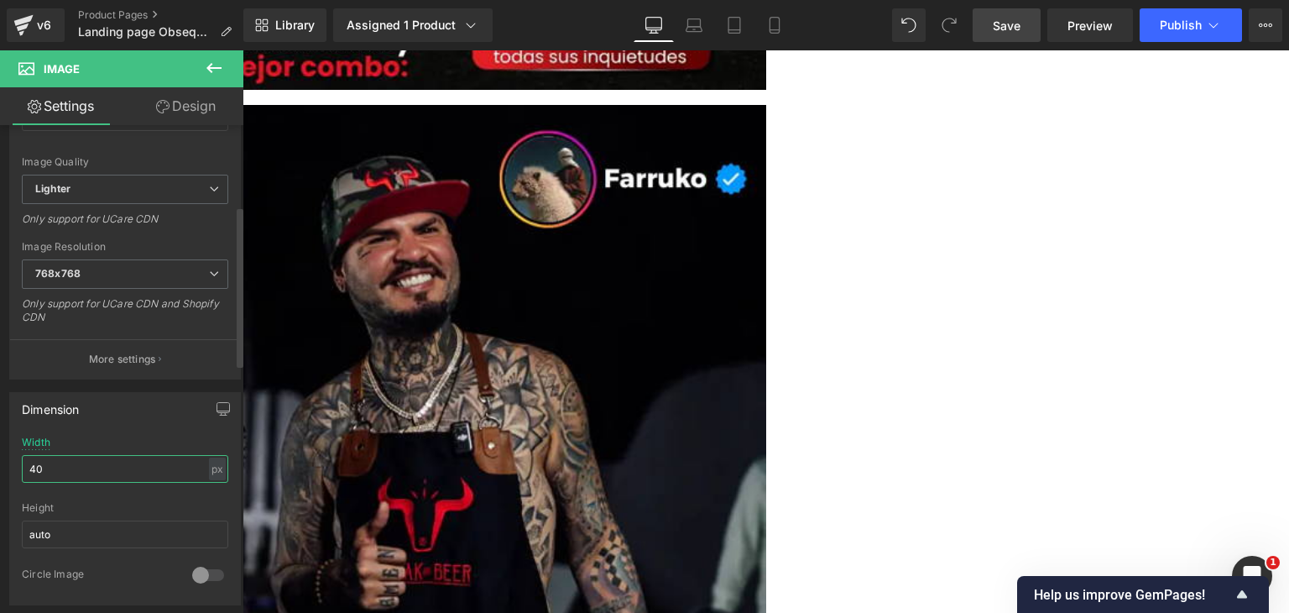
type input "4"
type input "1"
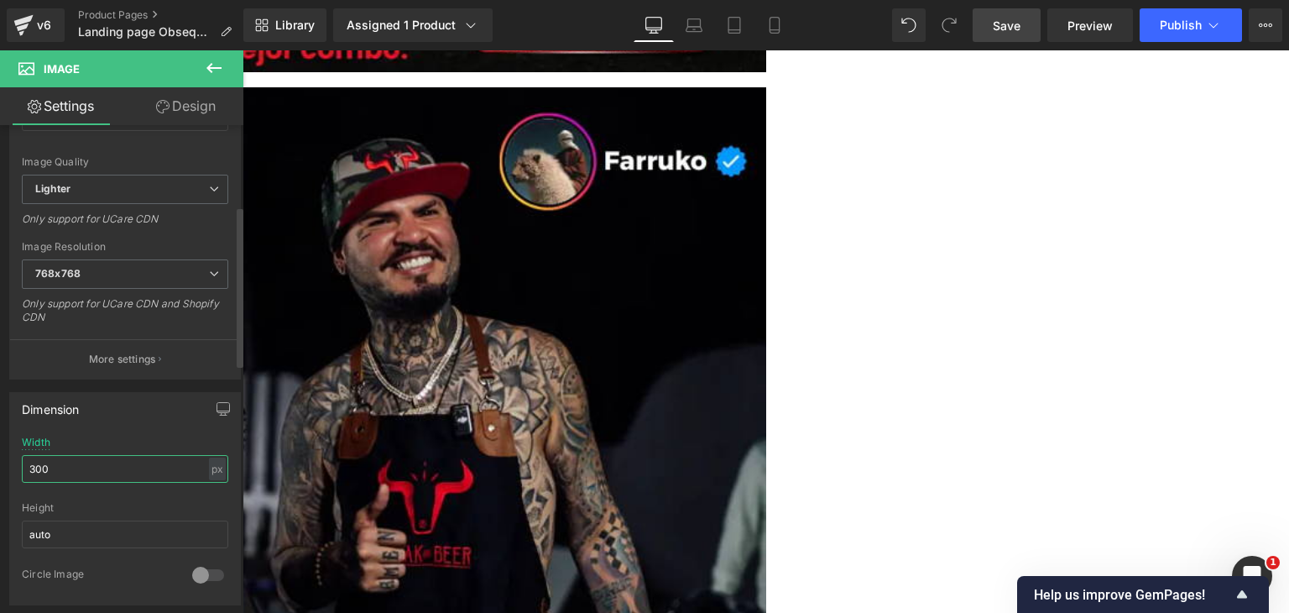
scroll to position [3387, 0]
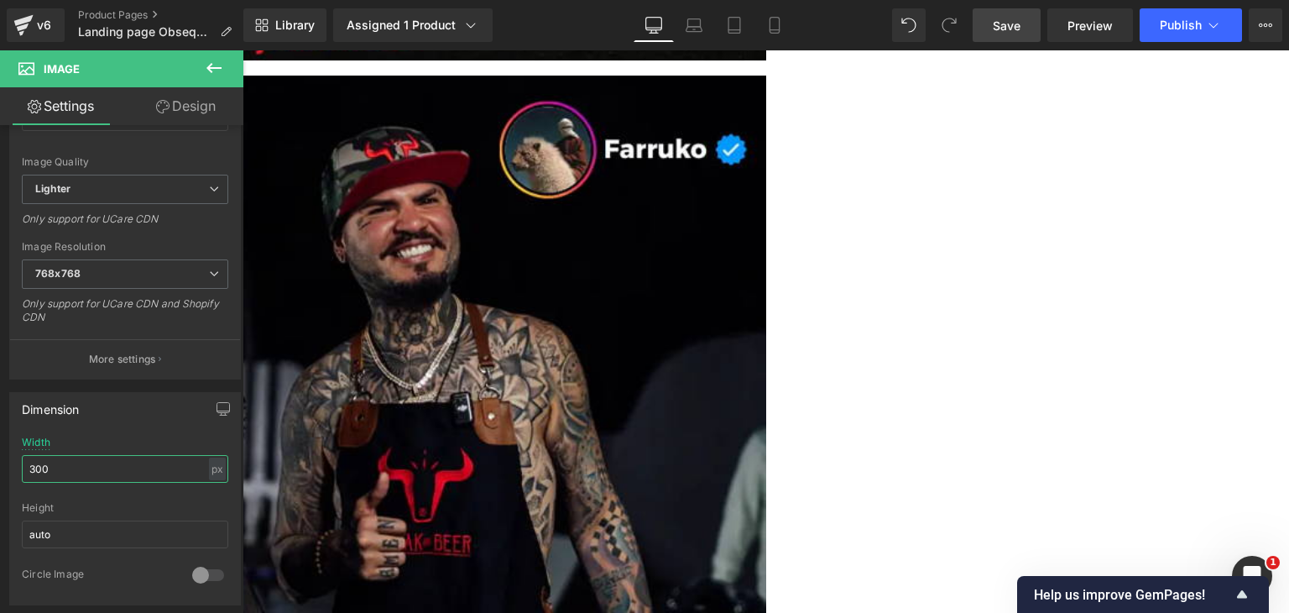
type input "300"
click at [1005, 18] on span "Save" at bounding box center [1007, 26] width 28 height 18
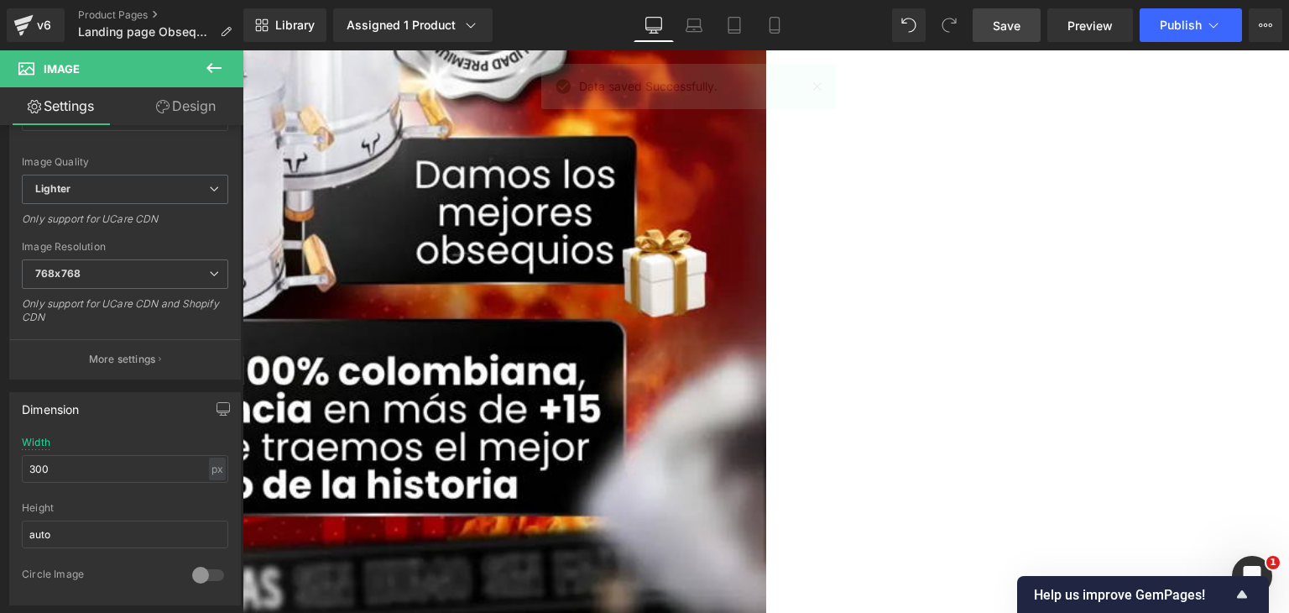
scroll to position [2602, 0]
